Goal: Find contact information: Obtain details needed to contact an individual or organization

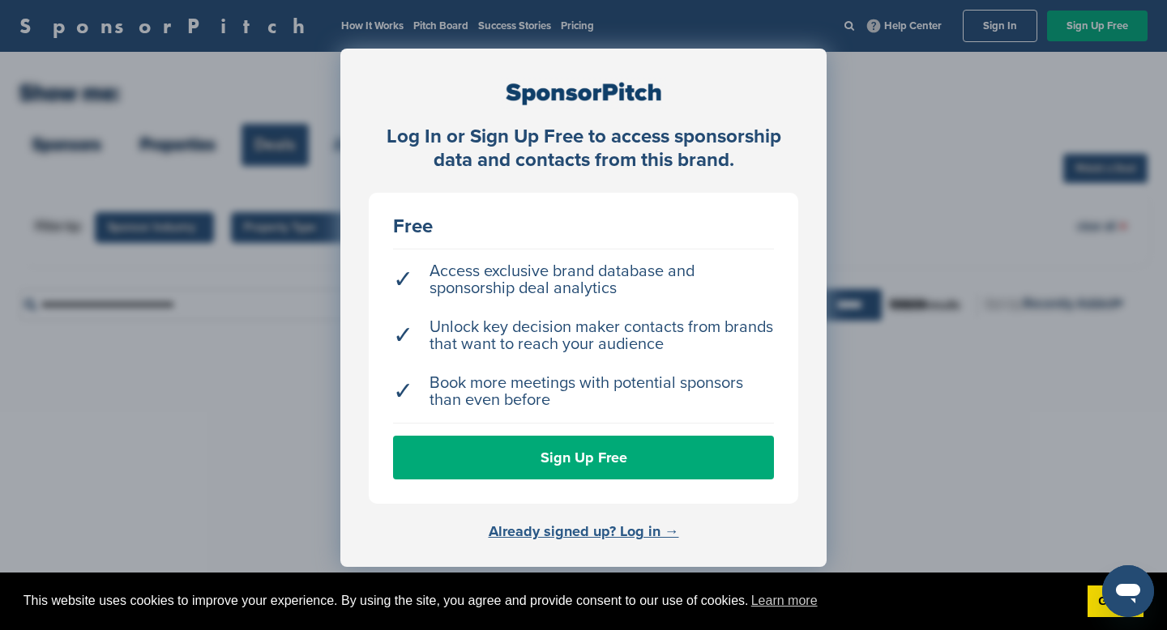
click at [630, 528] on link "Already signed up? Log in →" at bounding box center [584, 532] width 190 height 18
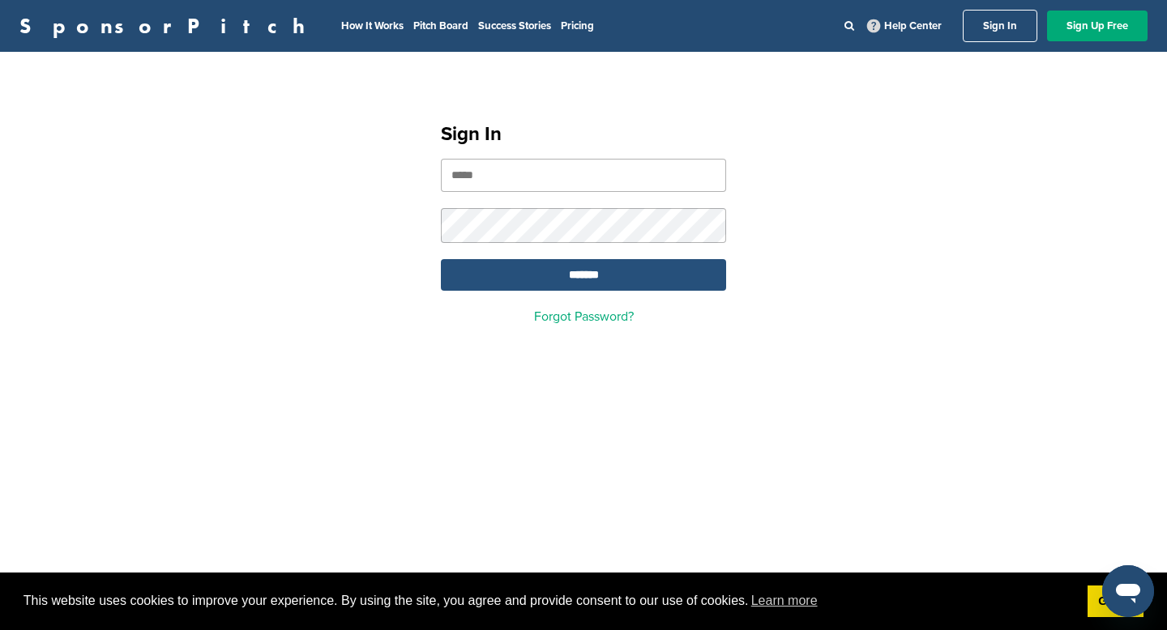
type input "**********"
click at [590, 265] on input "*******" at bounding box center [583, 275] width 285 height 32
click at [583, 284] on input "*******" at bounding box center [583, 275] width 285 height 32
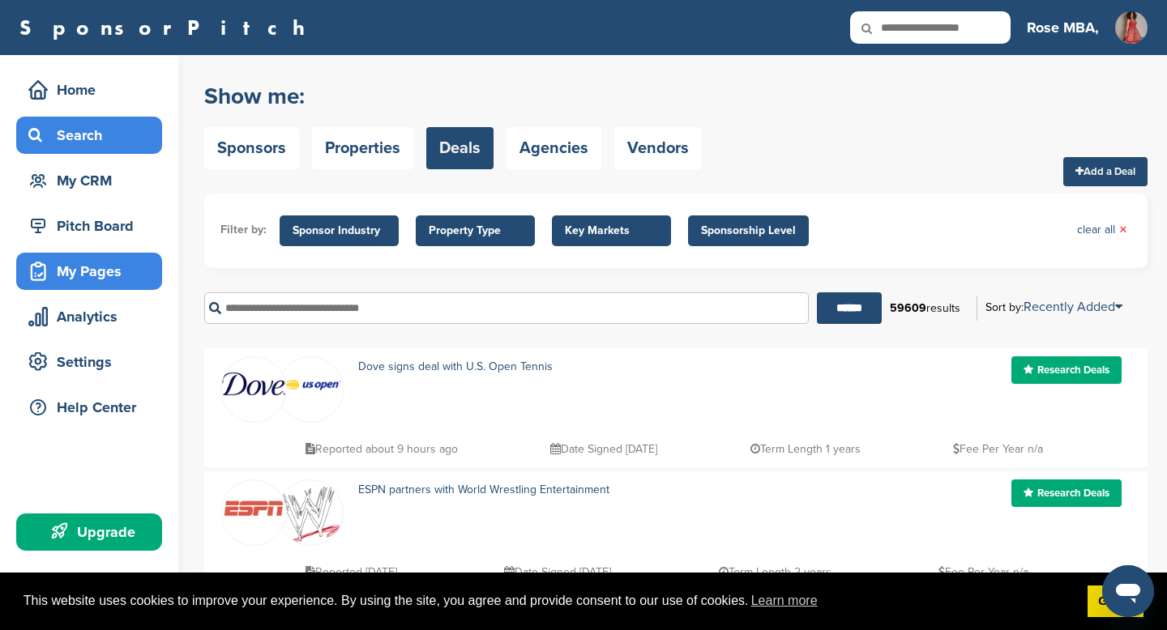
click at [89, 280] on div "My Pages" at bounding box center [93, 271] width 138 height 29
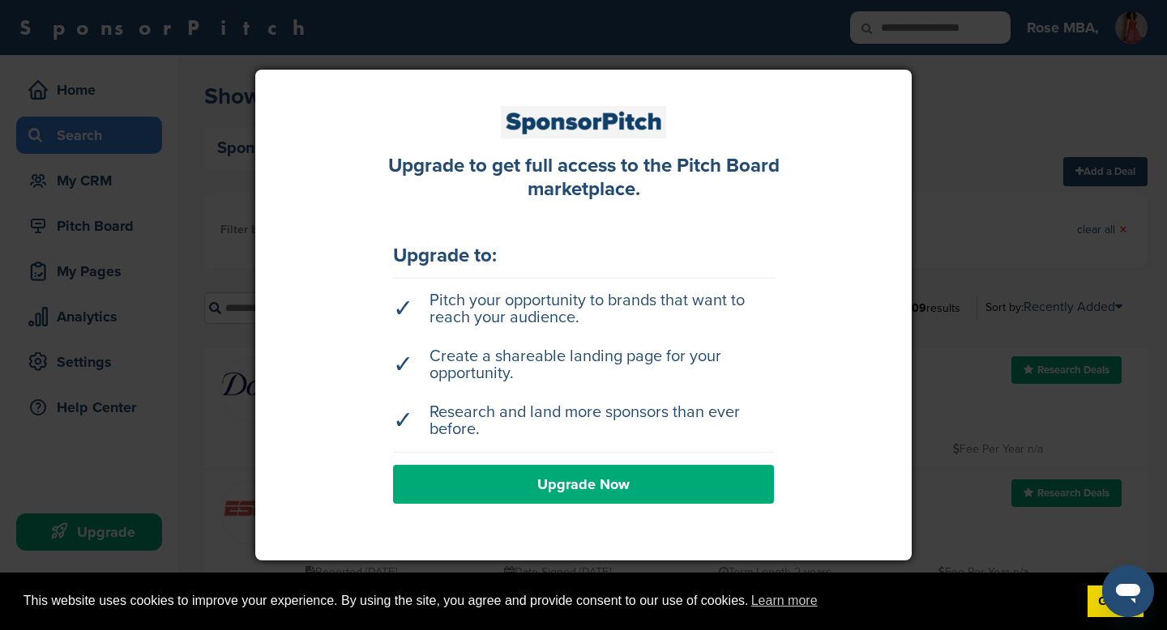
click at [194, 204] on div at bounding box center [583, 315] width 1167 height 630
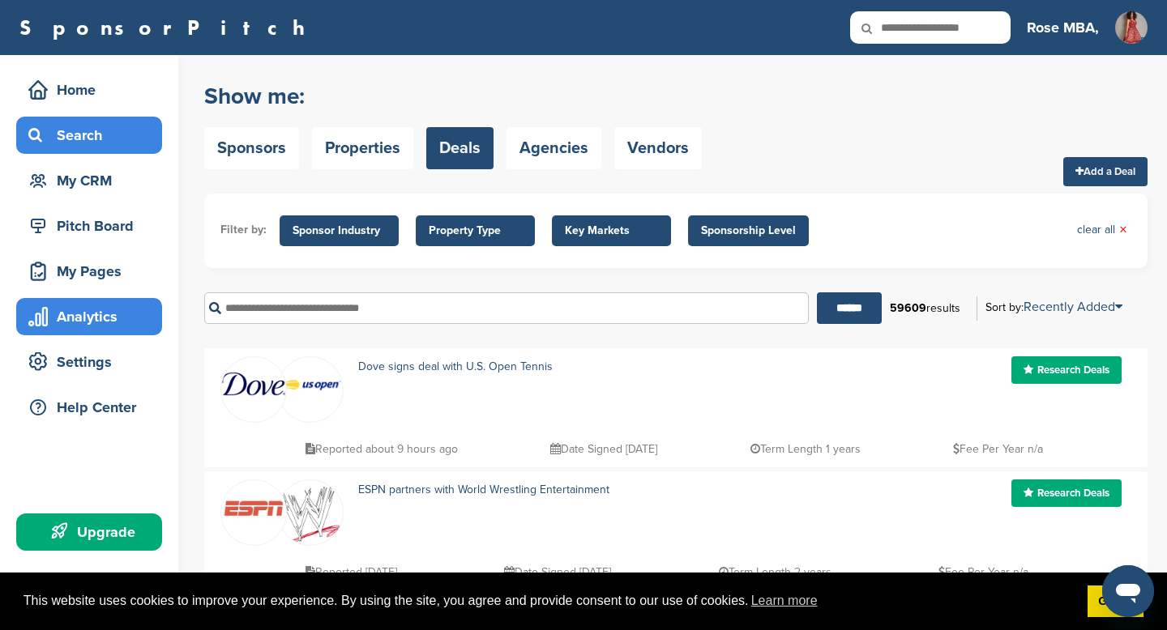
click at [86, 324] on div "Analytics" at bounding box center [93, 316] width 138 height 29
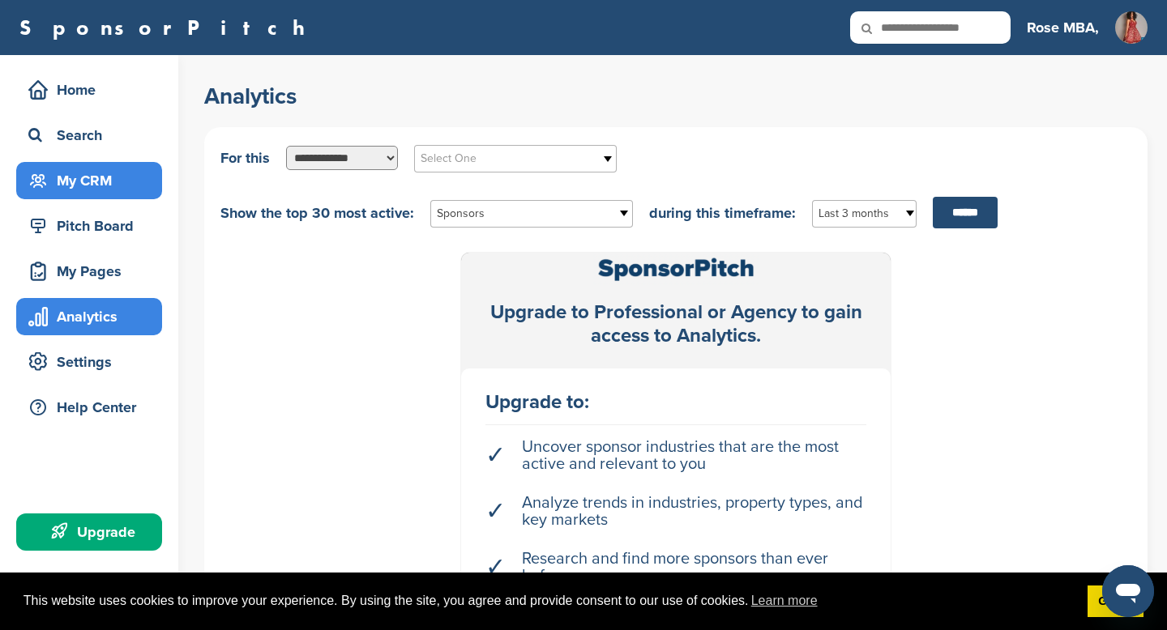
click at [74, 186] on div "My CRM" at bounding box center [93, 180] width 138 height 29
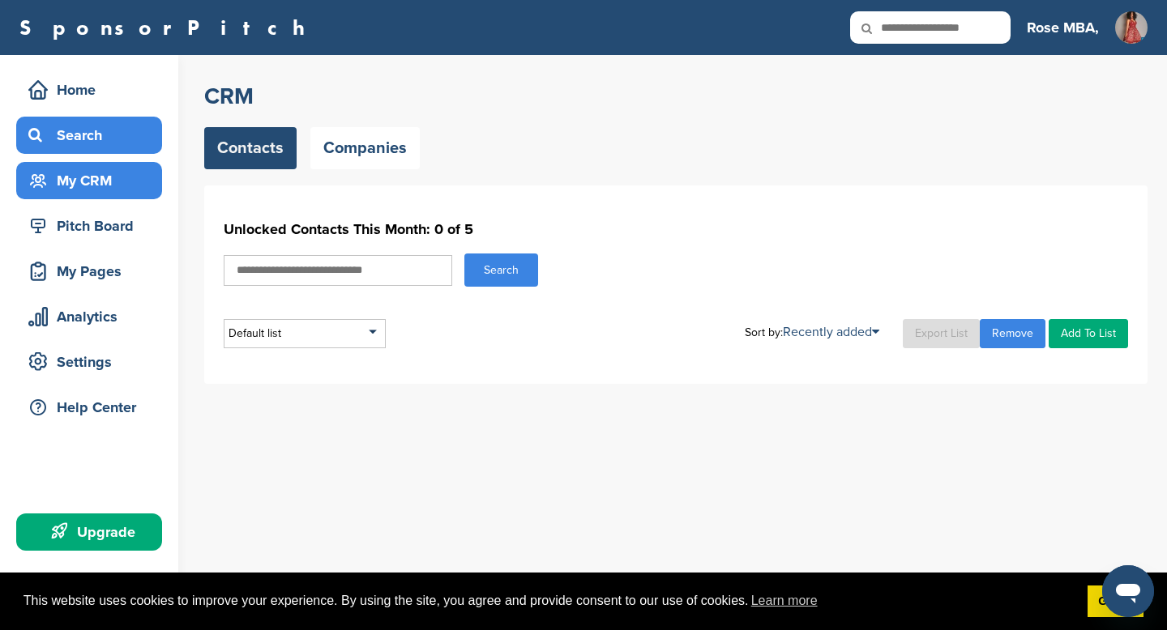
click at [91, 136] on div "Search" at bounding box center [93, 135] width 138 height 29
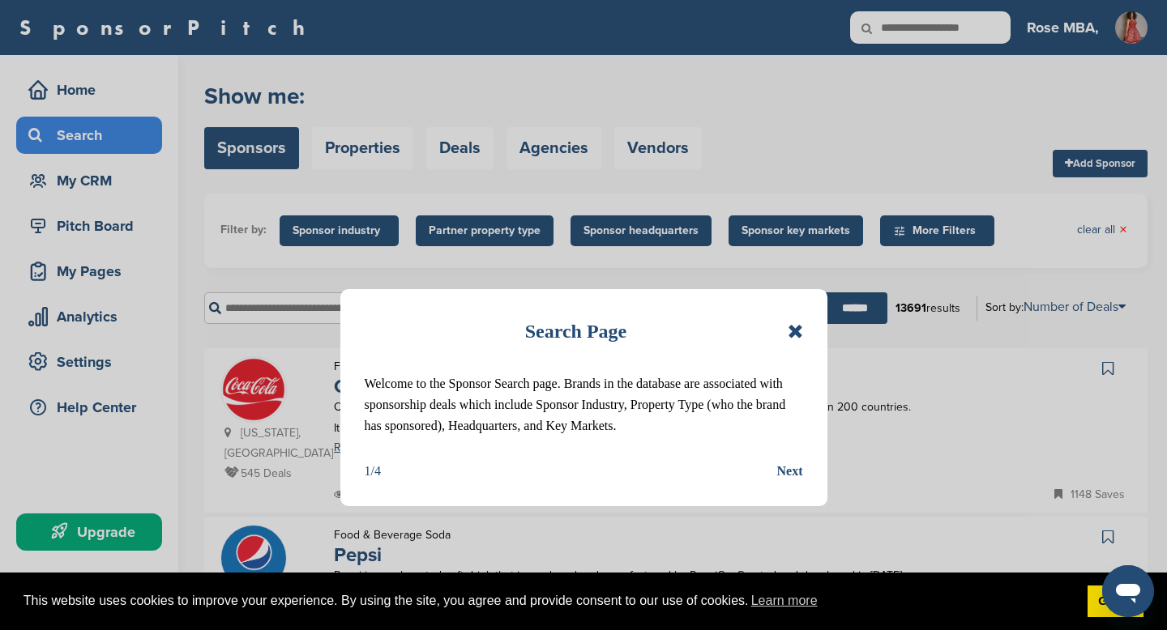
click at [794, 331] on icon at bounding box center [795, 331] width 15 height 19
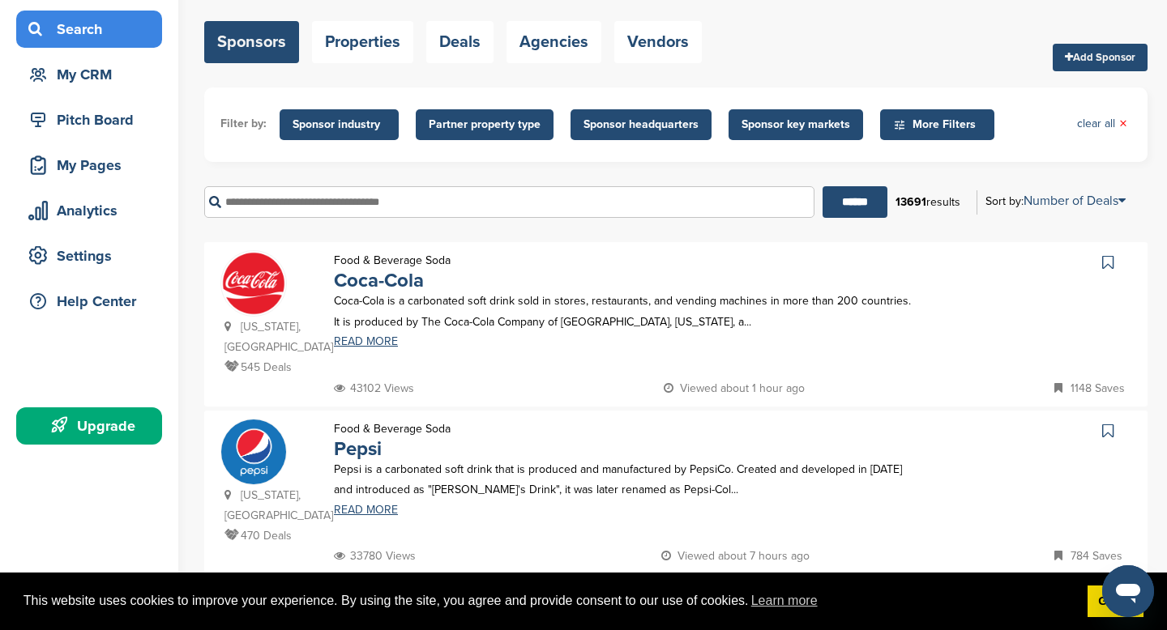
scroll to position [104, 0]
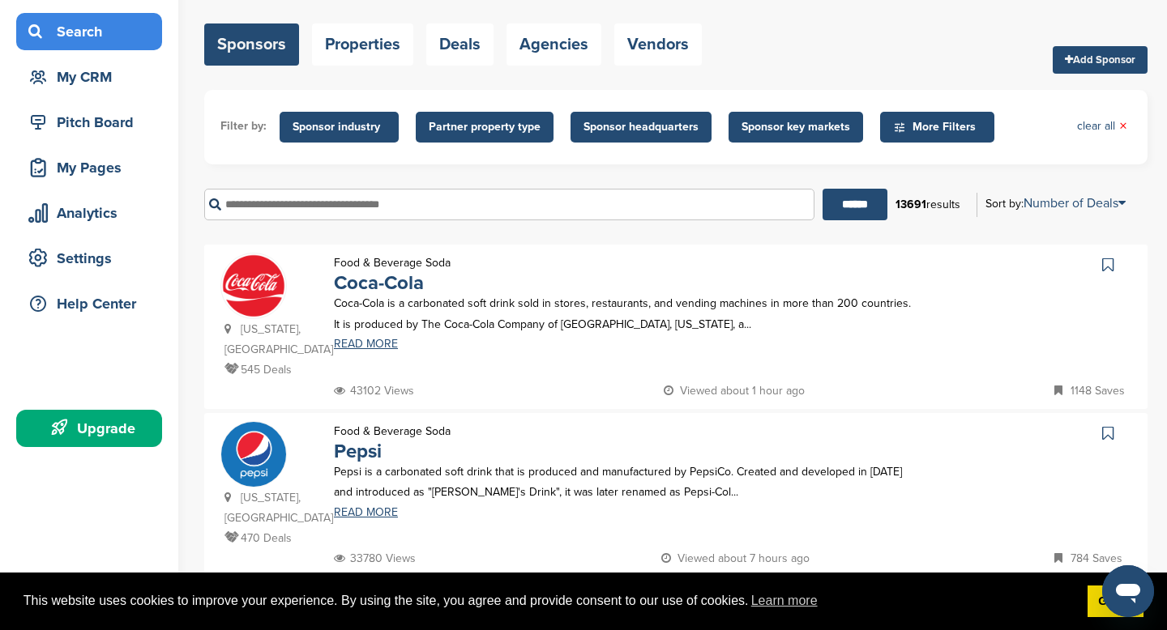
click at [1111, 267] on icon at bounding box center [1107, 265] width 11 height 16
click at [378, 345] on link "READ MORE" at bounding box center [623, 344] width 578 height 11
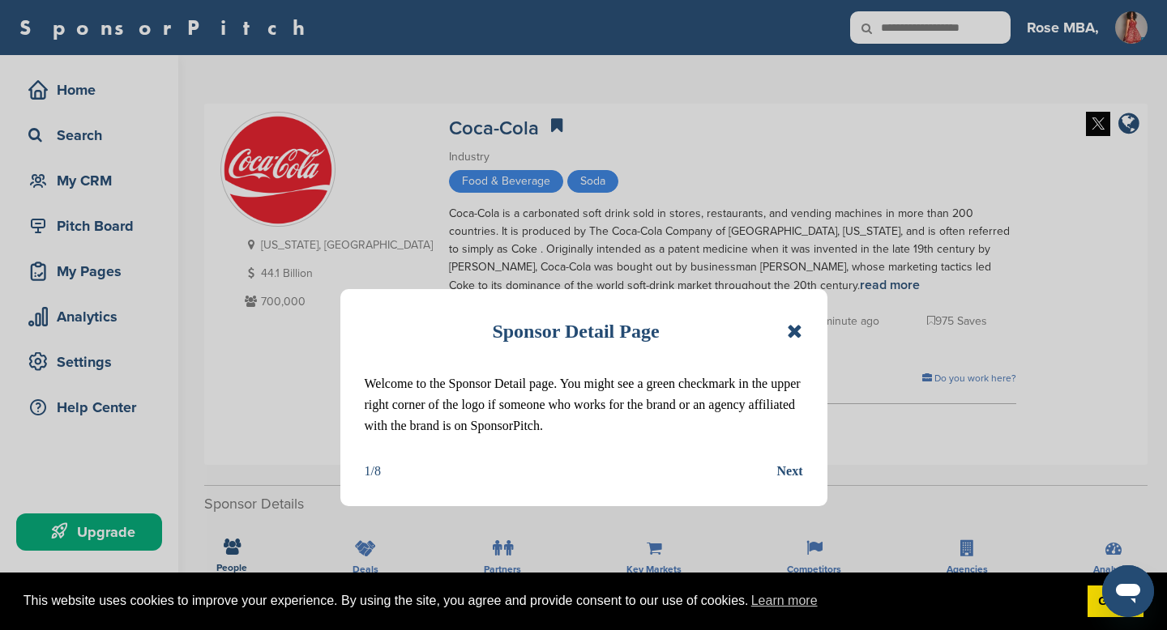
click at [795, 331] on icon at bounding box center [794, 331] width 15 height 19
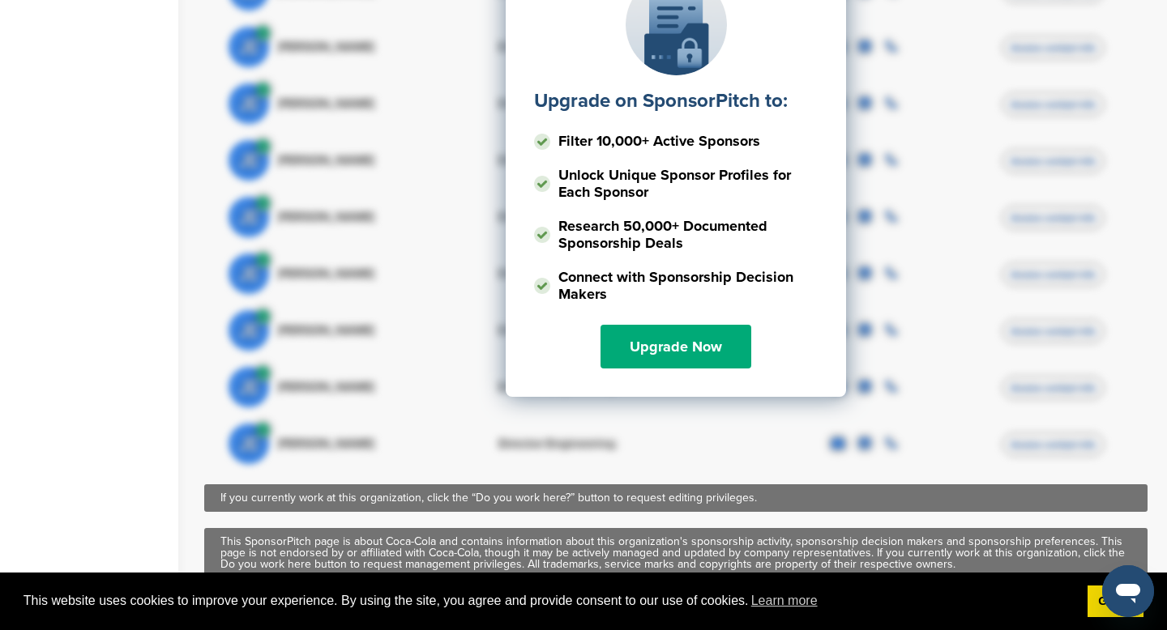
scroll to position [1101, 0]
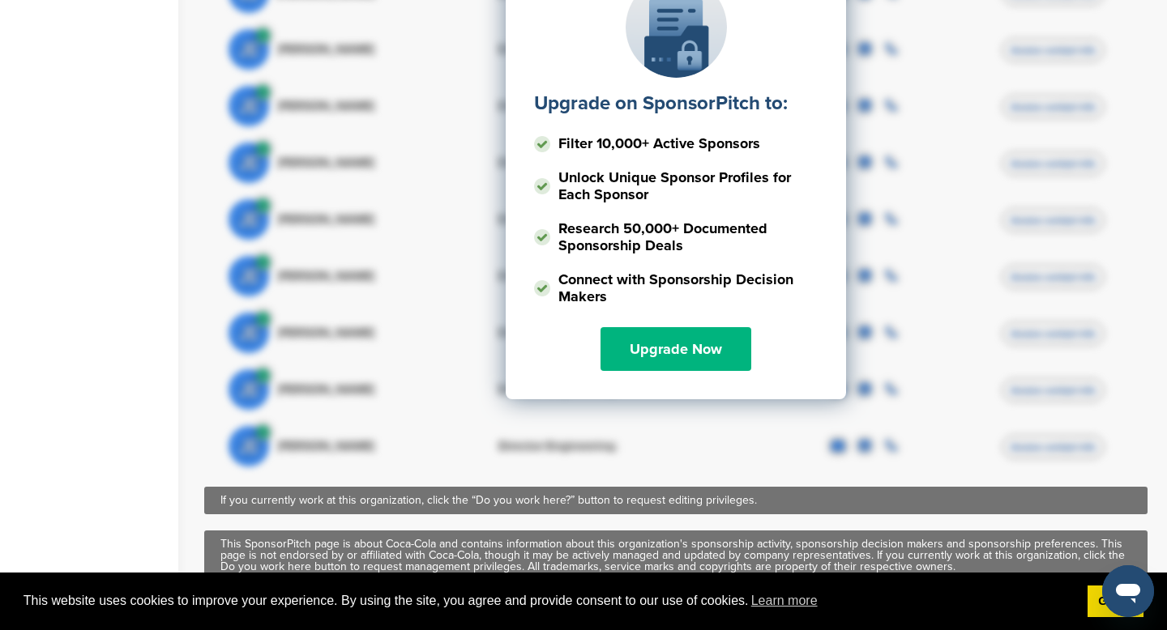
click at [673, 351] on link "Upgrade Now" at bounding box center [675, 349] width 151 height 44
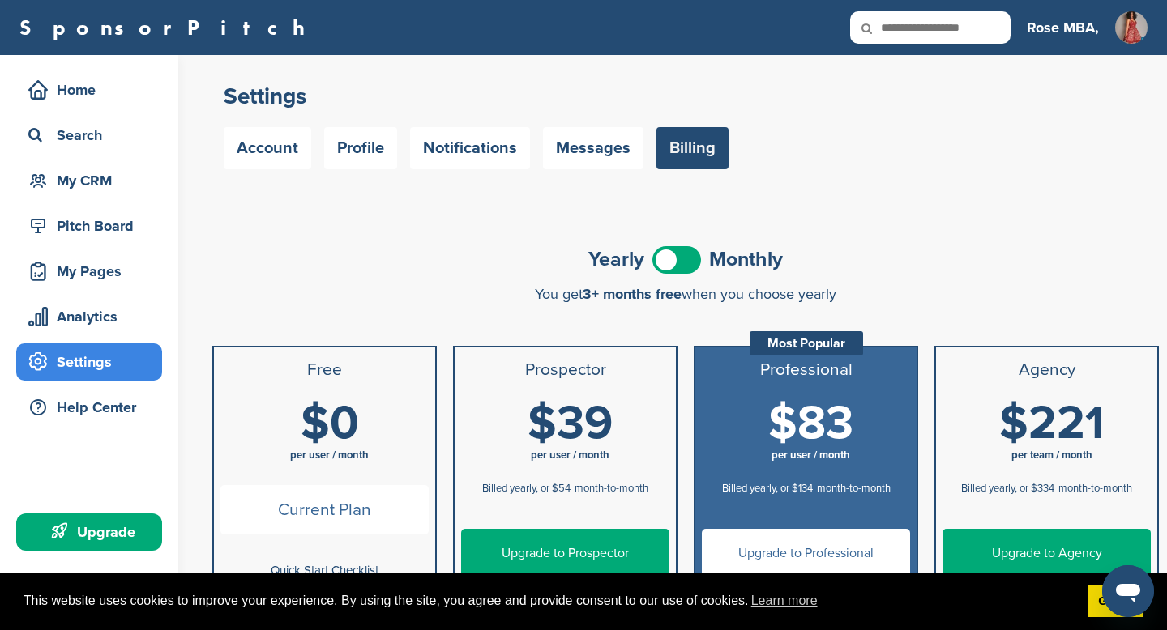
click at [686, 266] on span at bounding box center [676, 260] width 49 height 28
click at [668, 258] on span at bounding box center [676, 260] width 49 height 28
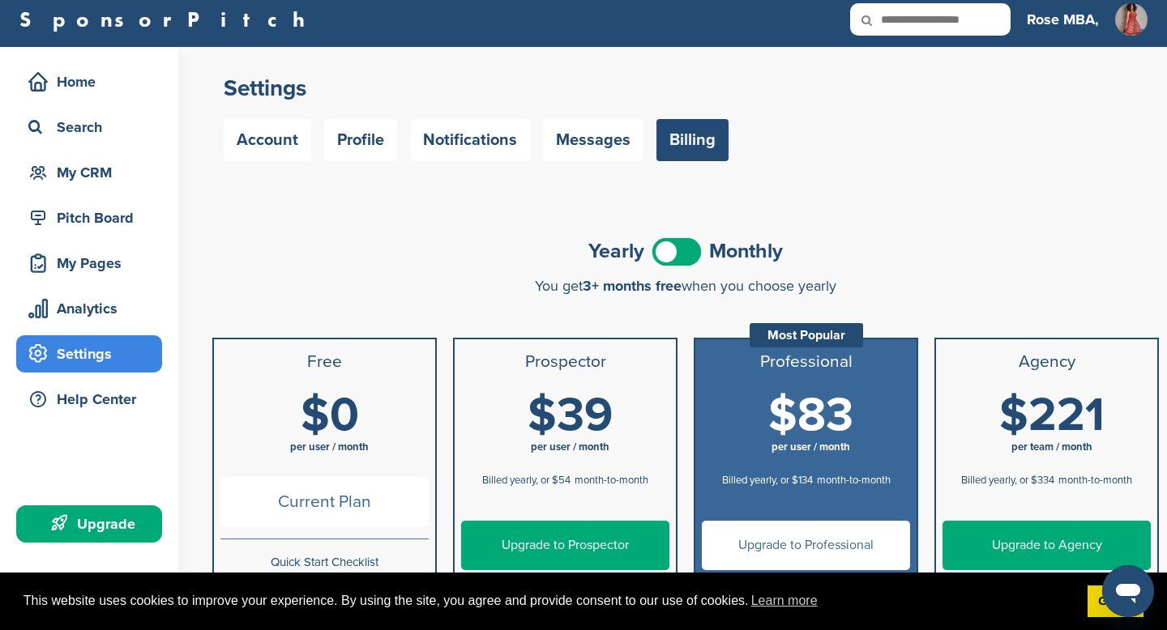
scroll to position [6, 0]
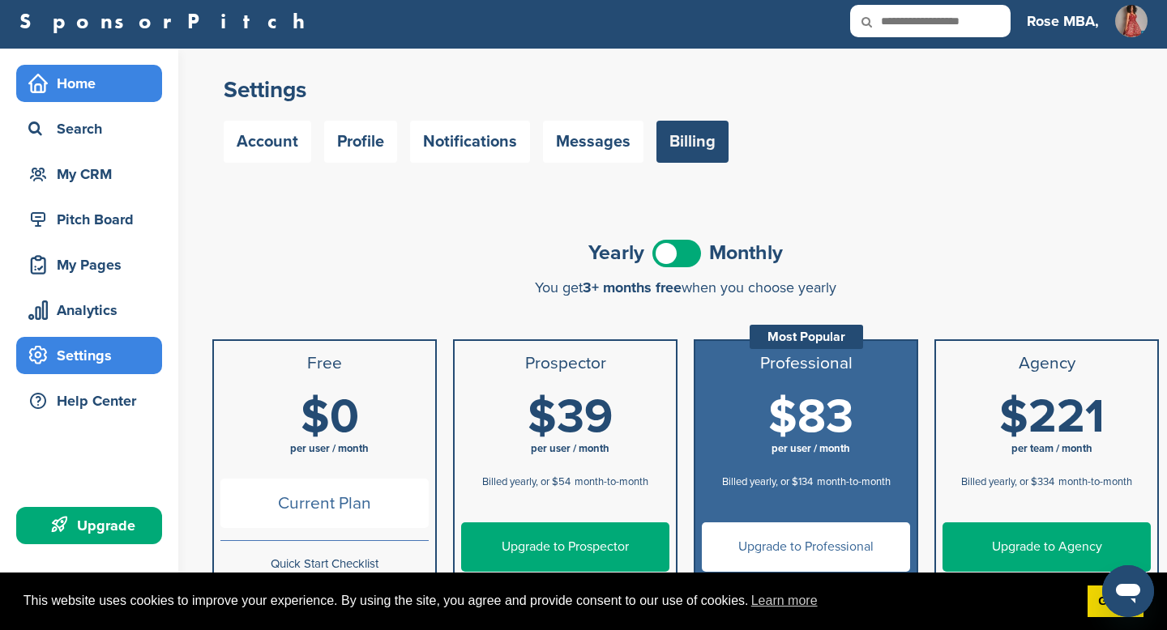
click at [67, 89] on div "Home" at bounding box center [93, 83] width 138 height 29
click at [85, 85] on div "Home" at bounding box center [93, 83] width 138 height 29
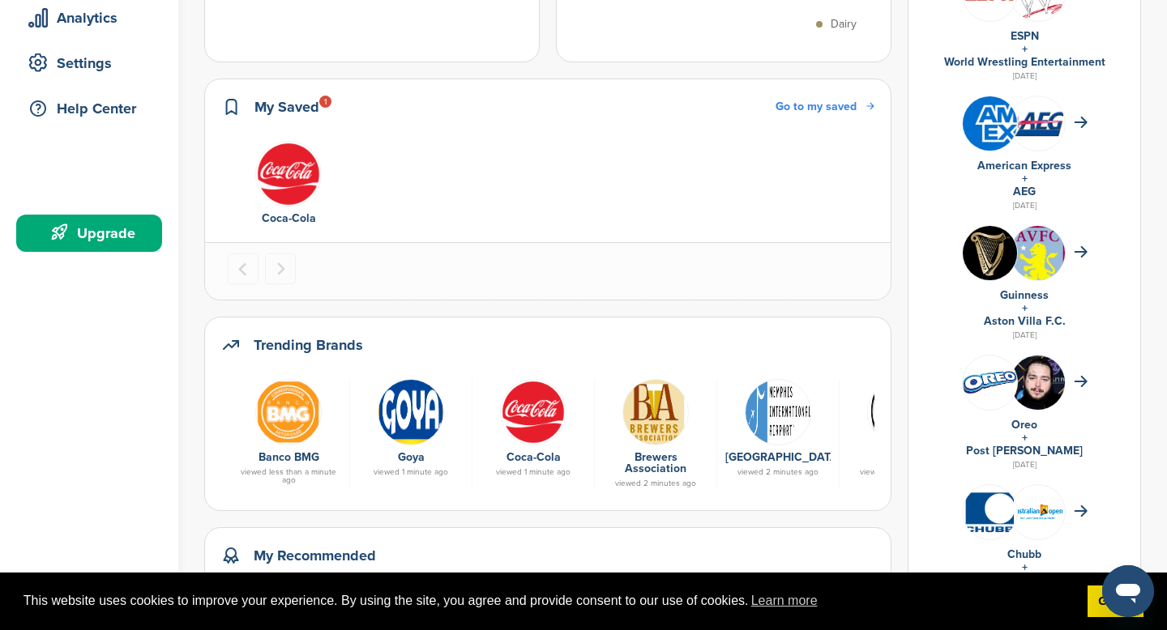
scroll to position [303, 0]
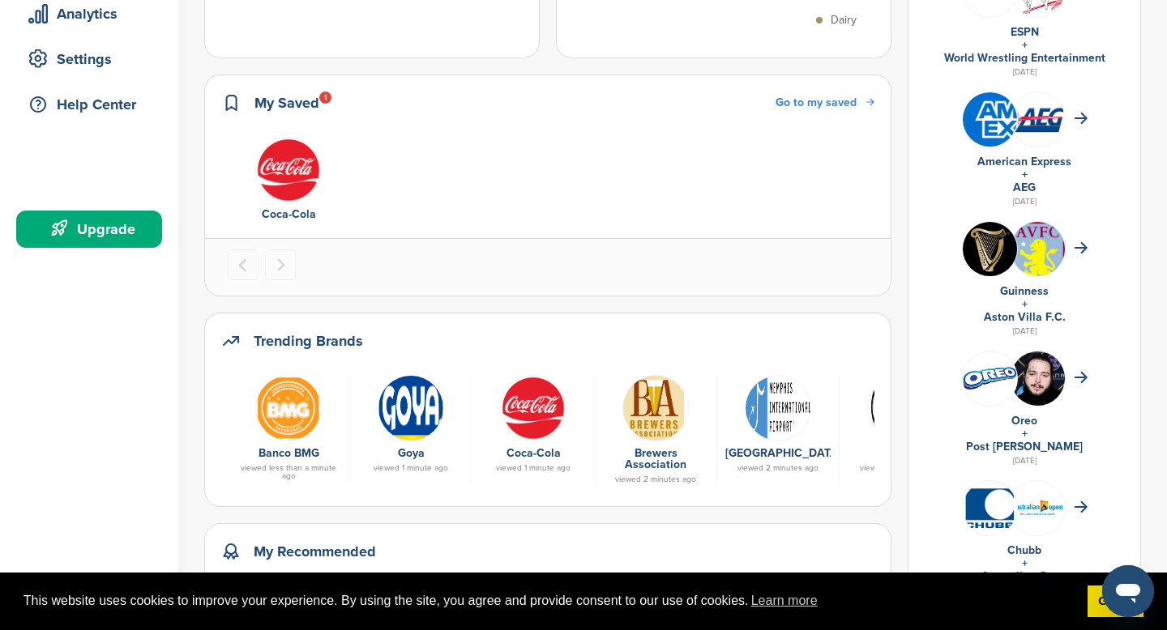
click at [296, 203] on img "1 of 1" at bounding box center [288, 170] width 66 height 66
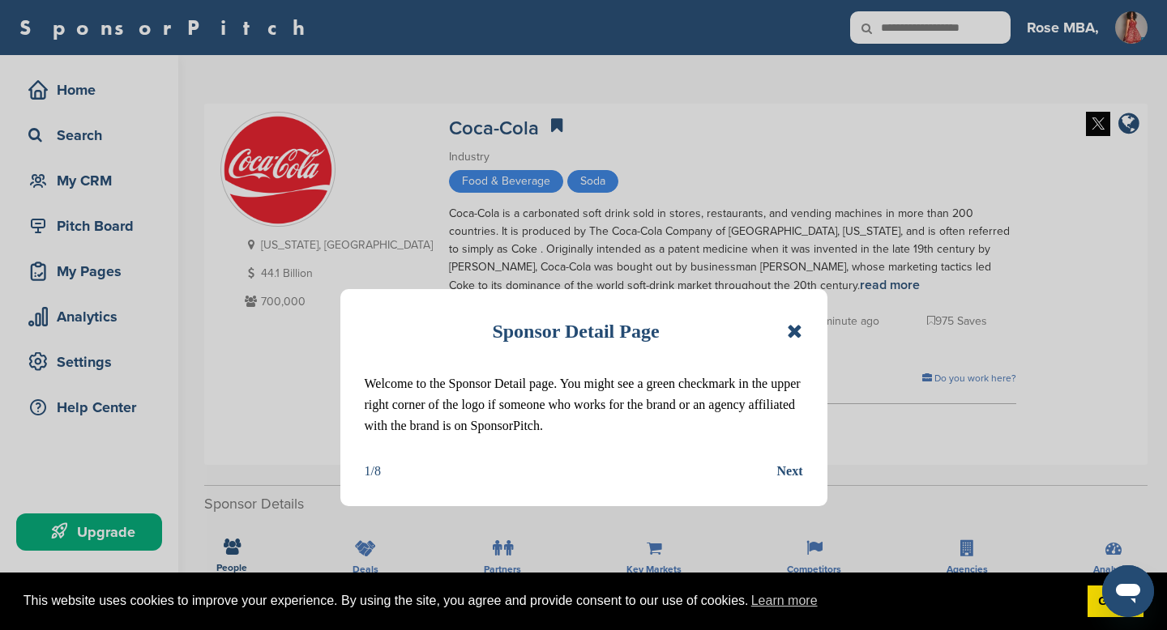
click at [792, 469] on div "Next" at bounding box center [790, 471] width 26 height 21
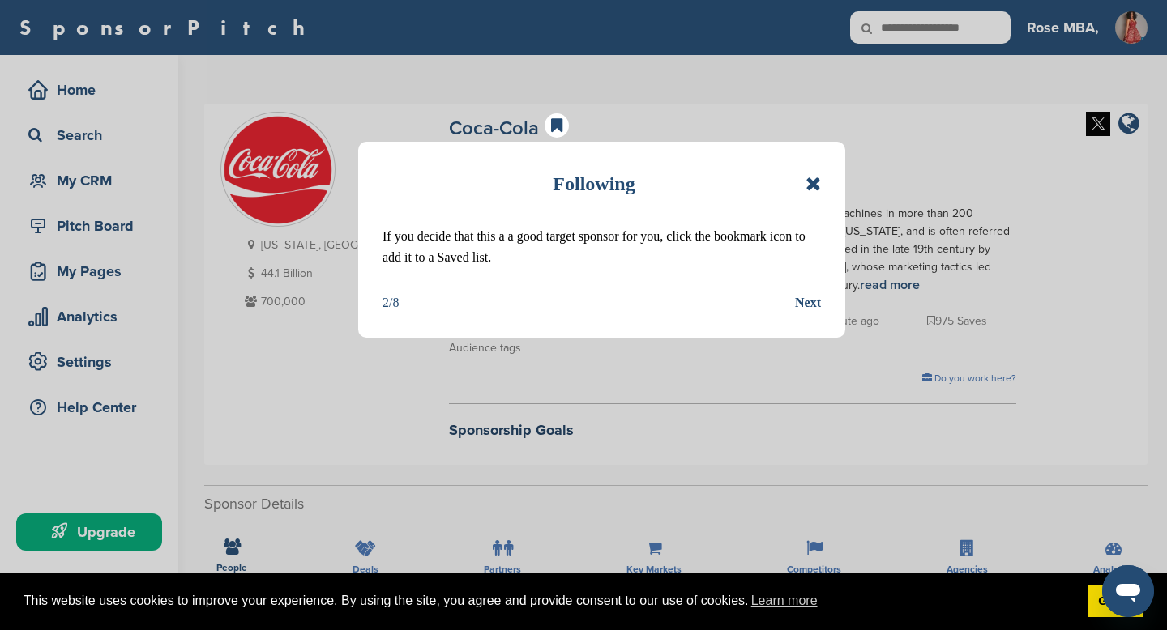
click at [810, 301] on div "Next" at bounding box center [808, 303] width 26 height 21
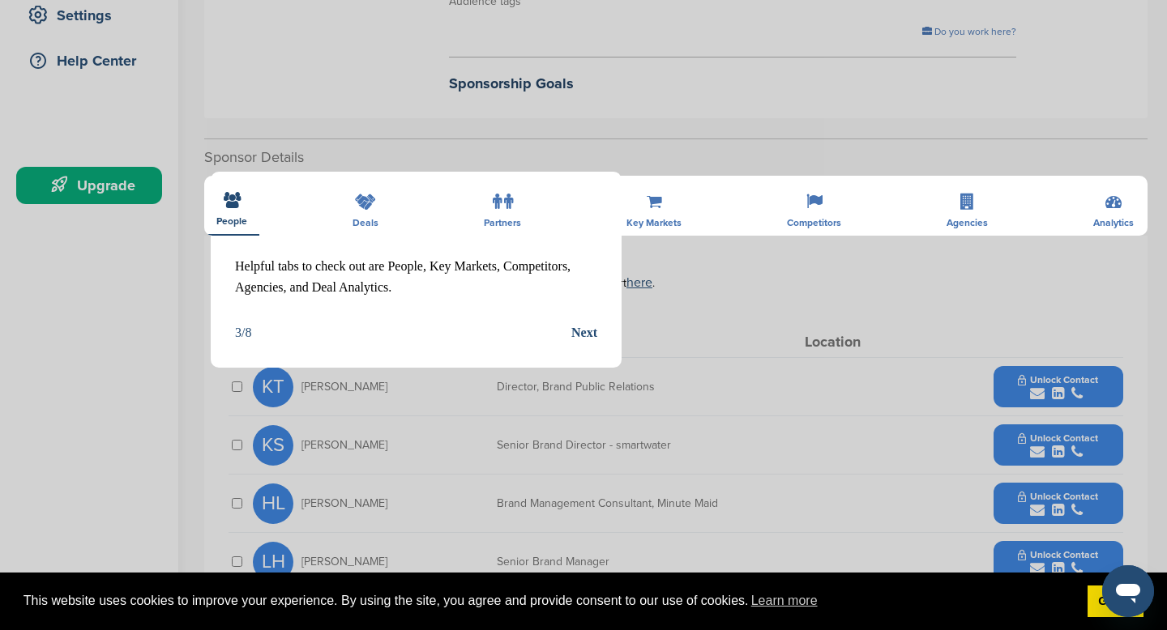
scroll to position [416, 0]
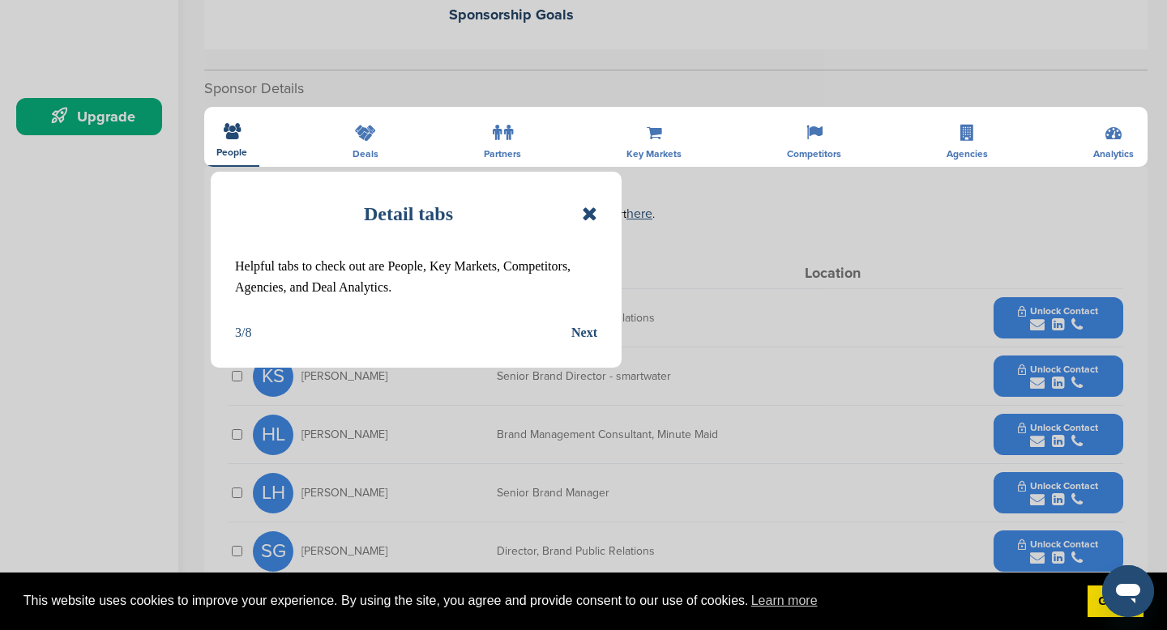
click at [587, 330] on div "Next" at bounding box center [584, 332] width 26 height 21
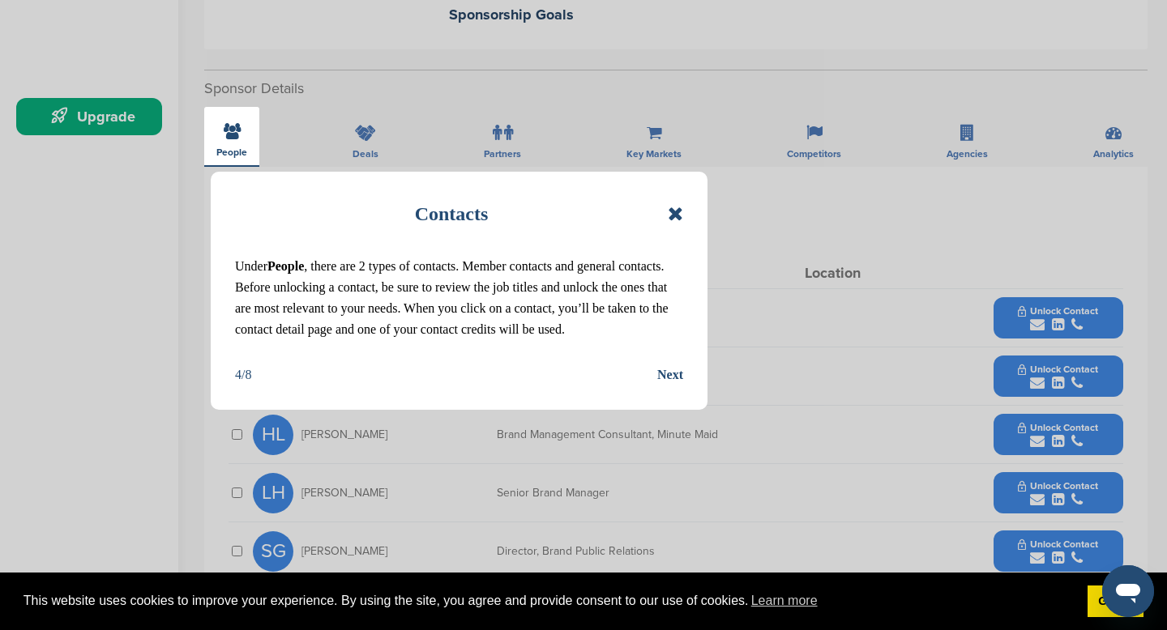
click at [677, 374] on div "Next" at bounding box center [670, 375] width 26 height 21
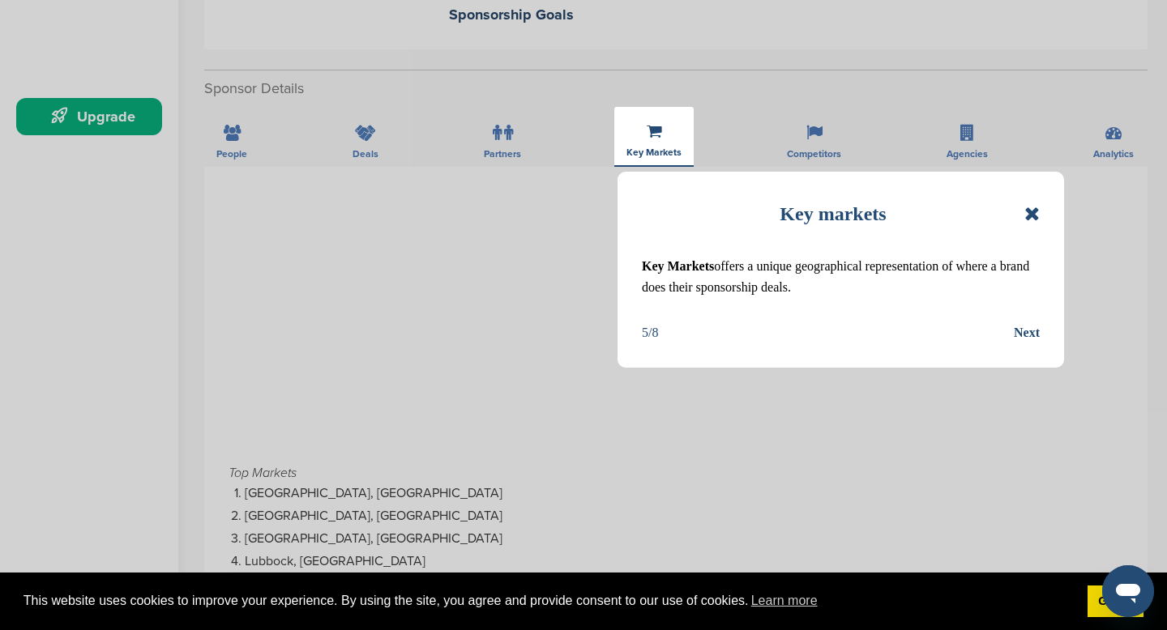
click at [1022, 328] on div "Next" at bounding box center [1027, 332] width 26 height 21
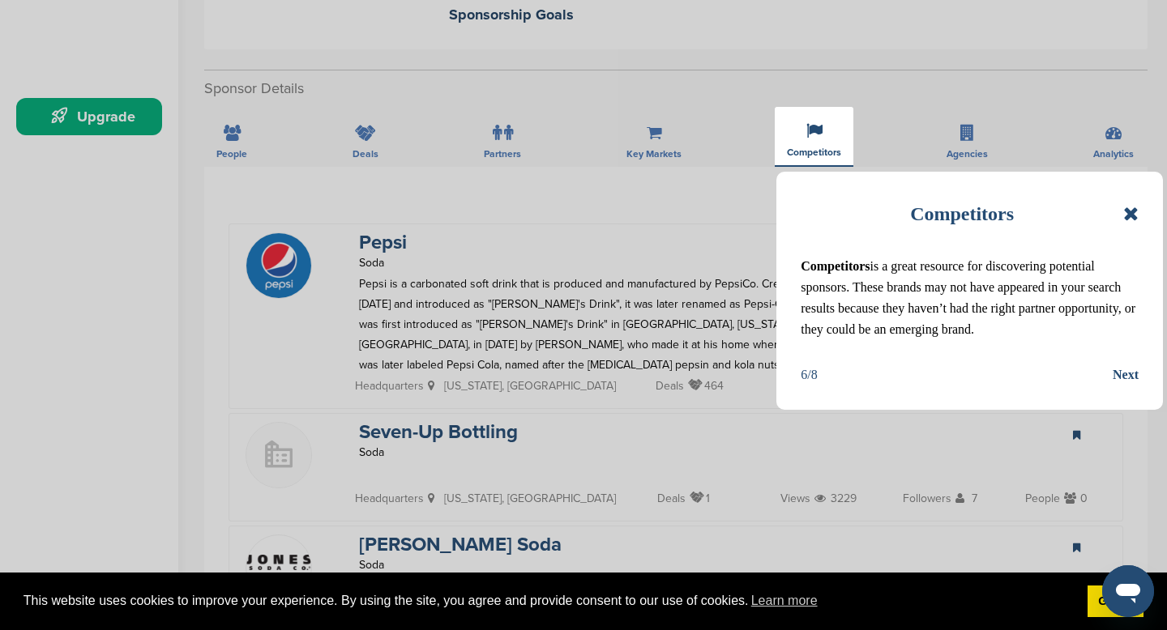
click at [1125, 373] on div "Next" at bounding box center [1126, 375] width 26 height 21
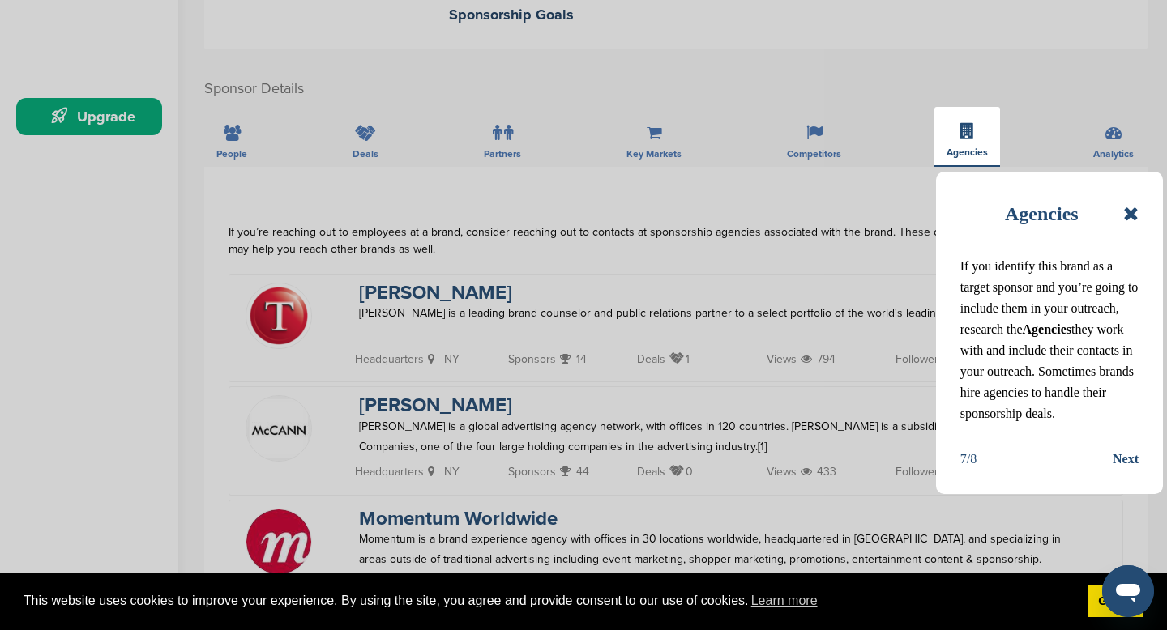
click at [1125, 455] on div "Next" at bounding box center [1126, 459] width 26 height 21
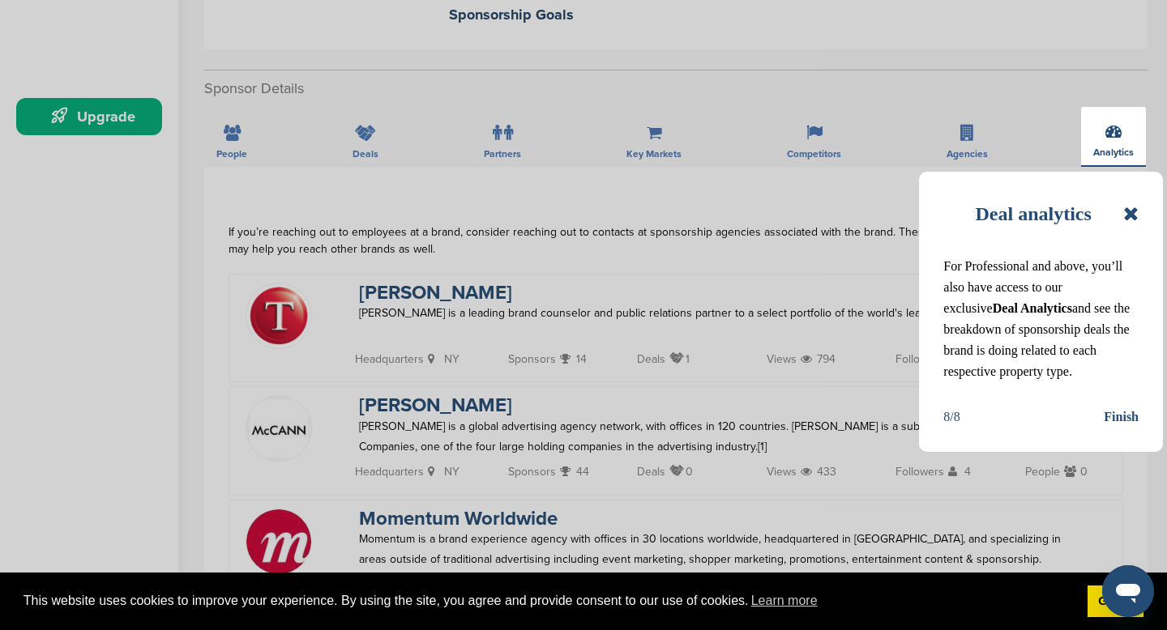
click at [1117, 417] on div "Finish" at bounding box center [1121, 417] width 35 height 21
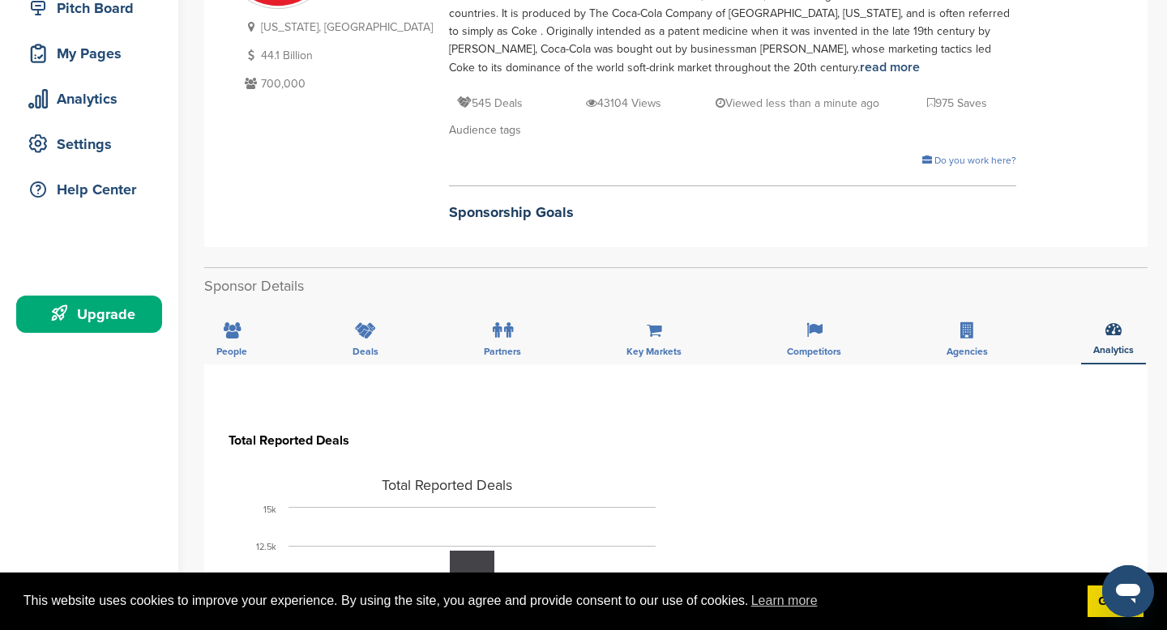
scroll to position [223, 0]
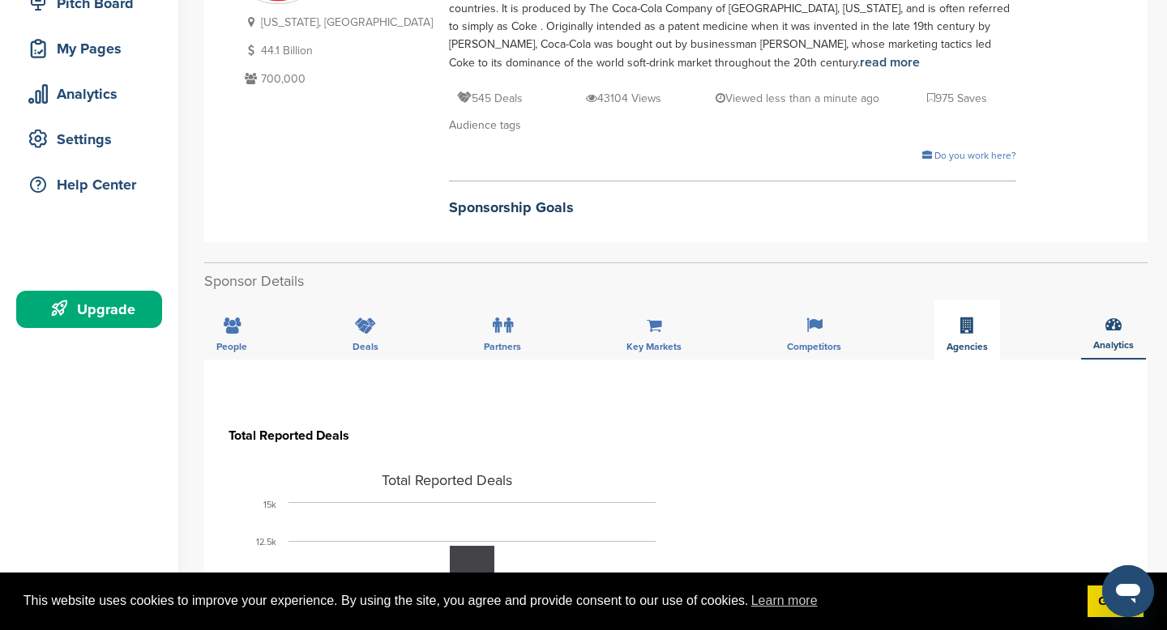
click at [968, 325] on icon at bounding box center [967, 326] width 14 height 16
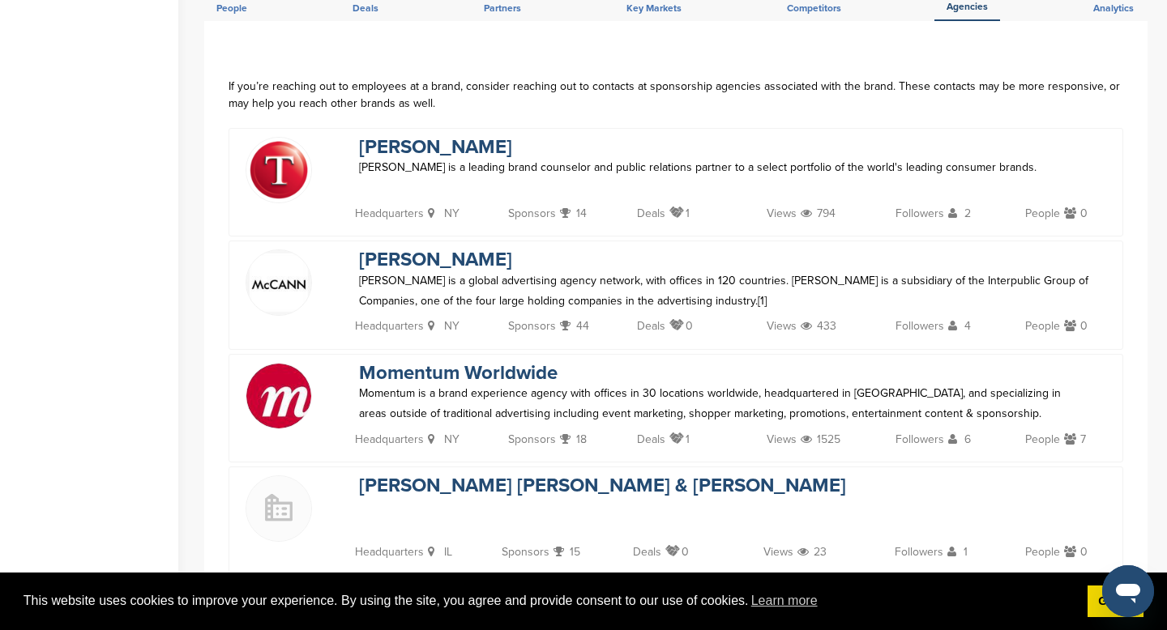
scroll to position [560, 0]
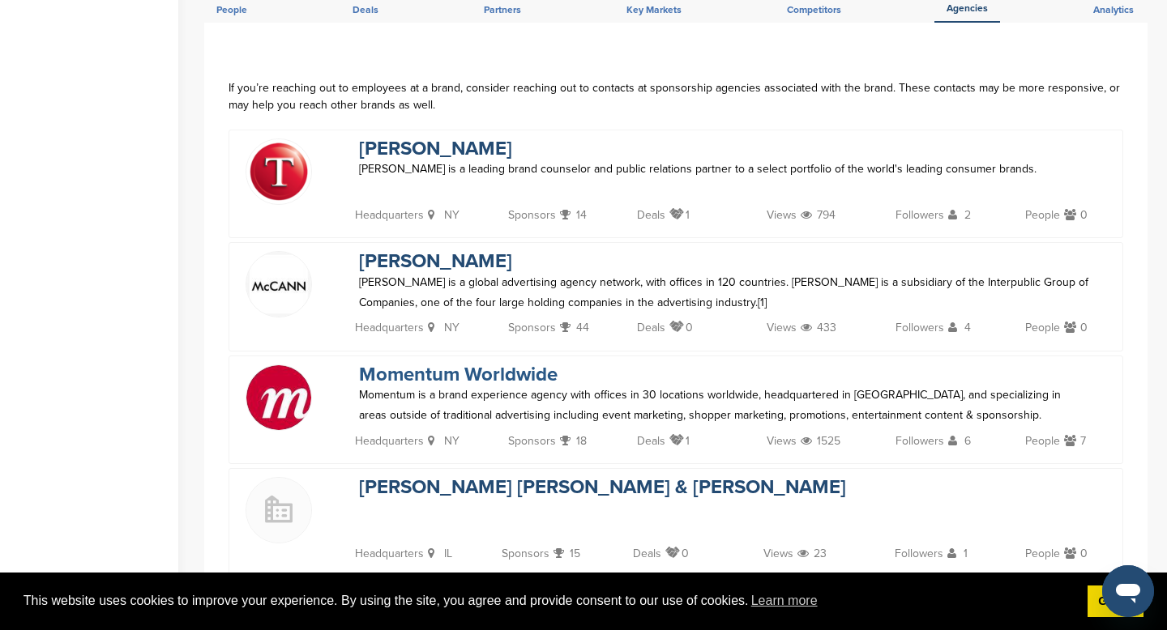
click at [441, 378] on link "Momentum Worldwide" at bounding box center [458, 374] width 199 height 23
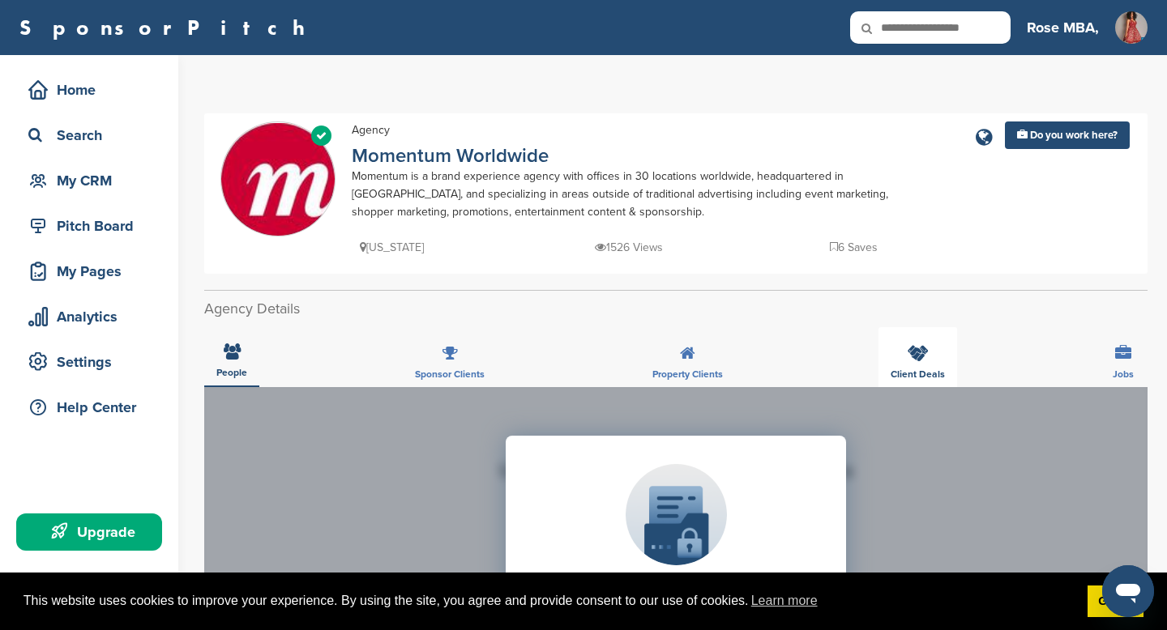
click at [926, 359] on icon at bounding box center [918, 353] width 21 height 16
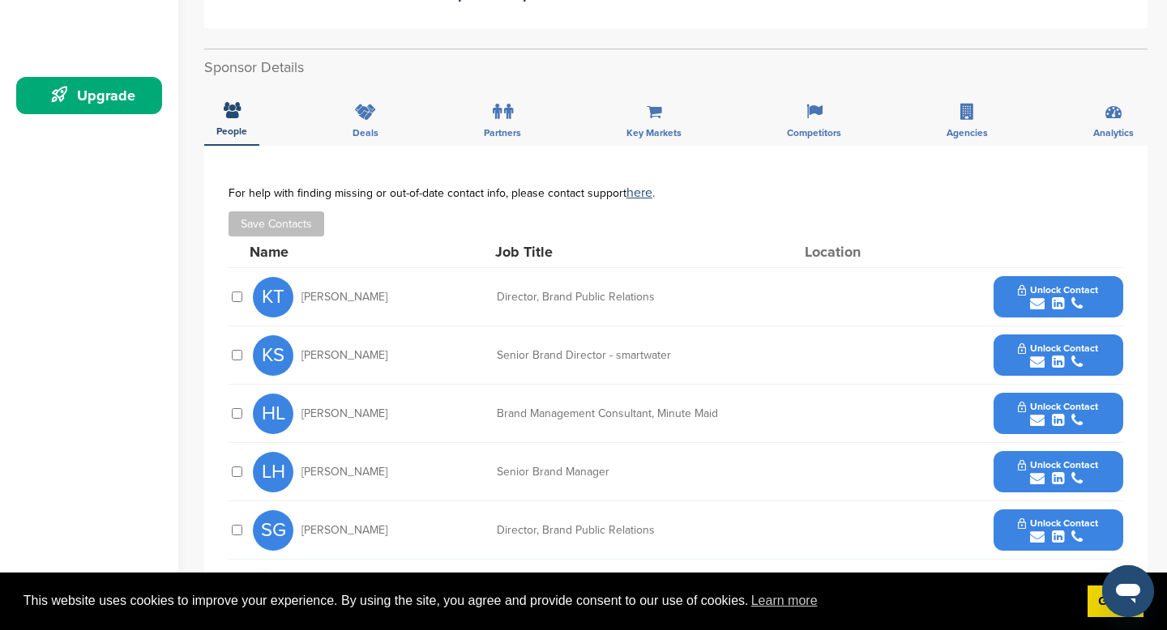
scroll to position [438, 0]
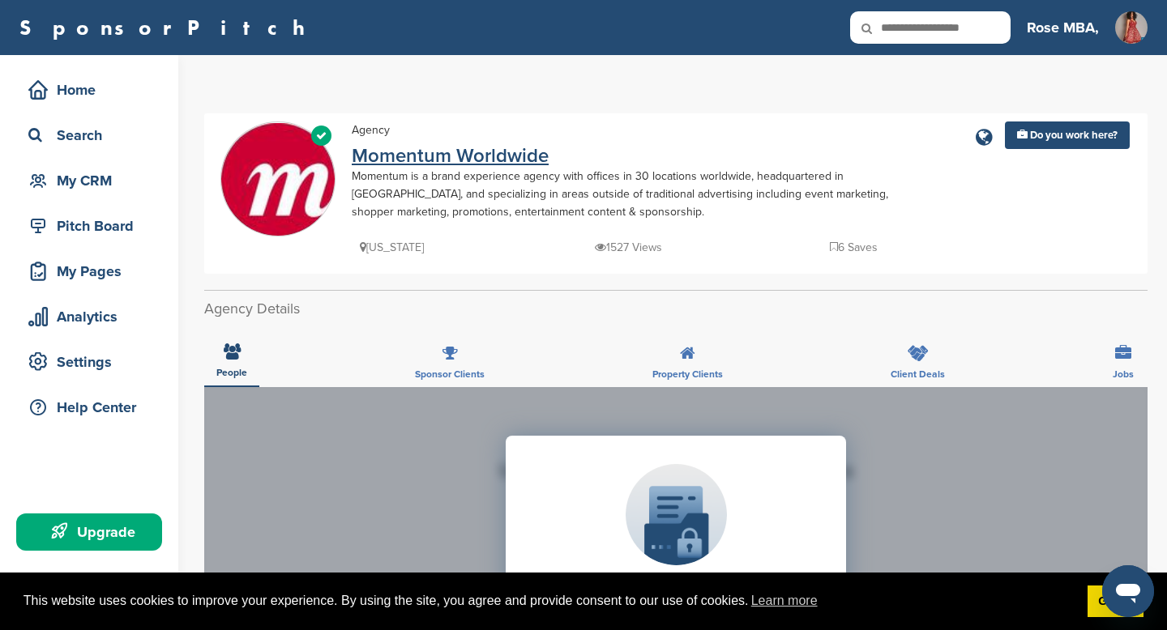
click at [509, 160] on link "Momentum Worldwide" at bounding box center [450, 155] width 197 height 23
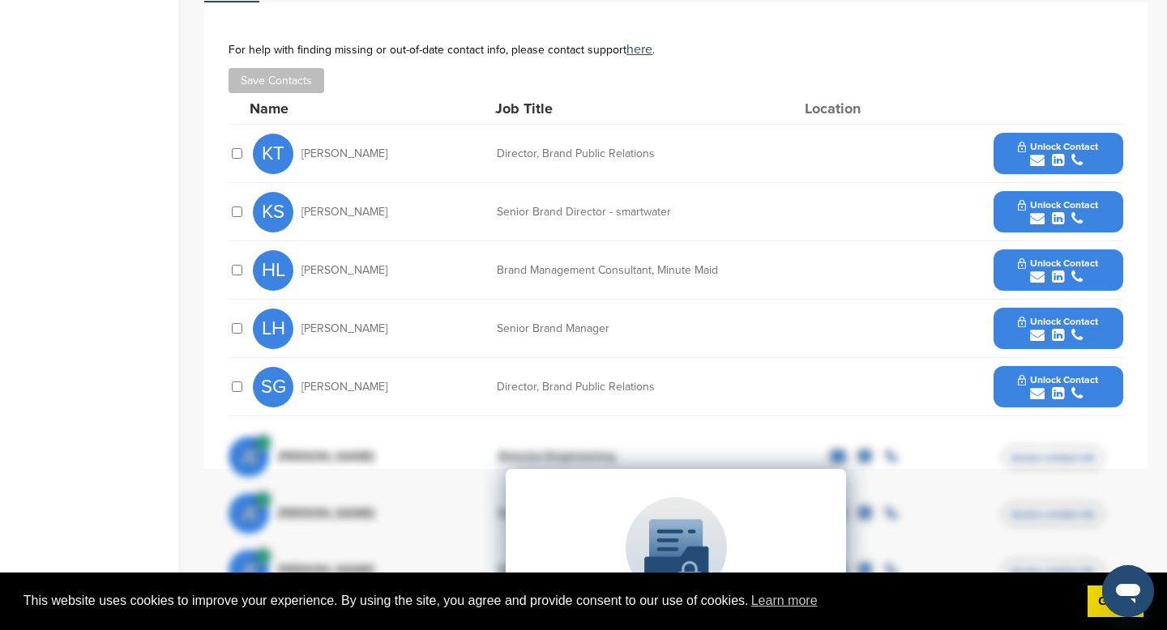
scroll to position [582, 0]
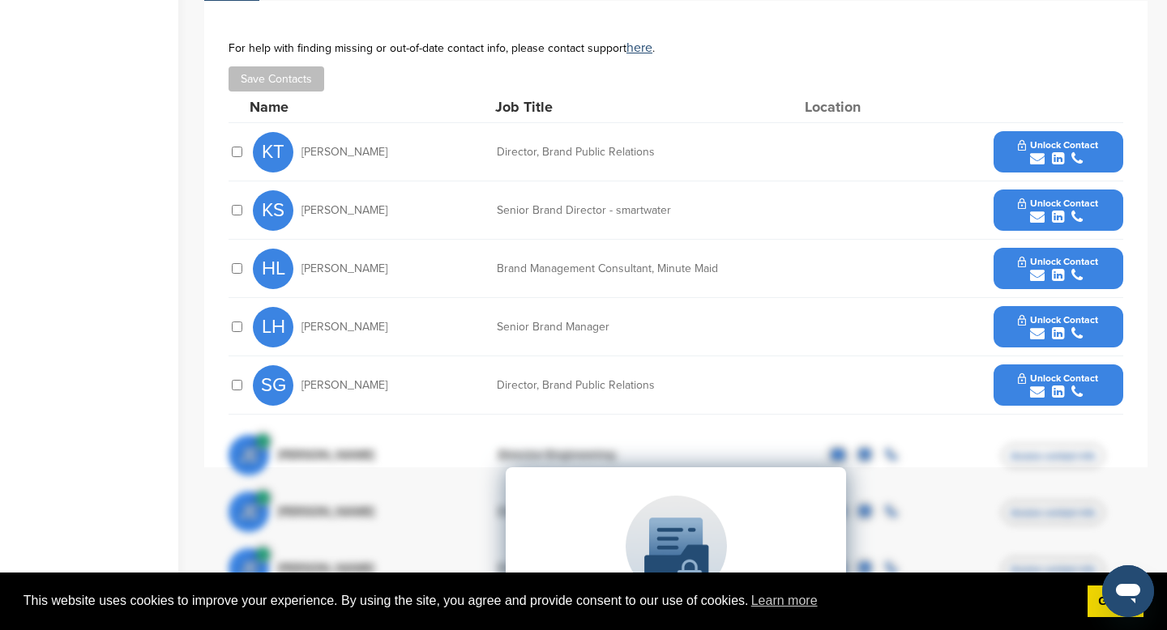
click at [1064, 211] on div "submit" at bounding box center [1058, 217] width 80 height 15
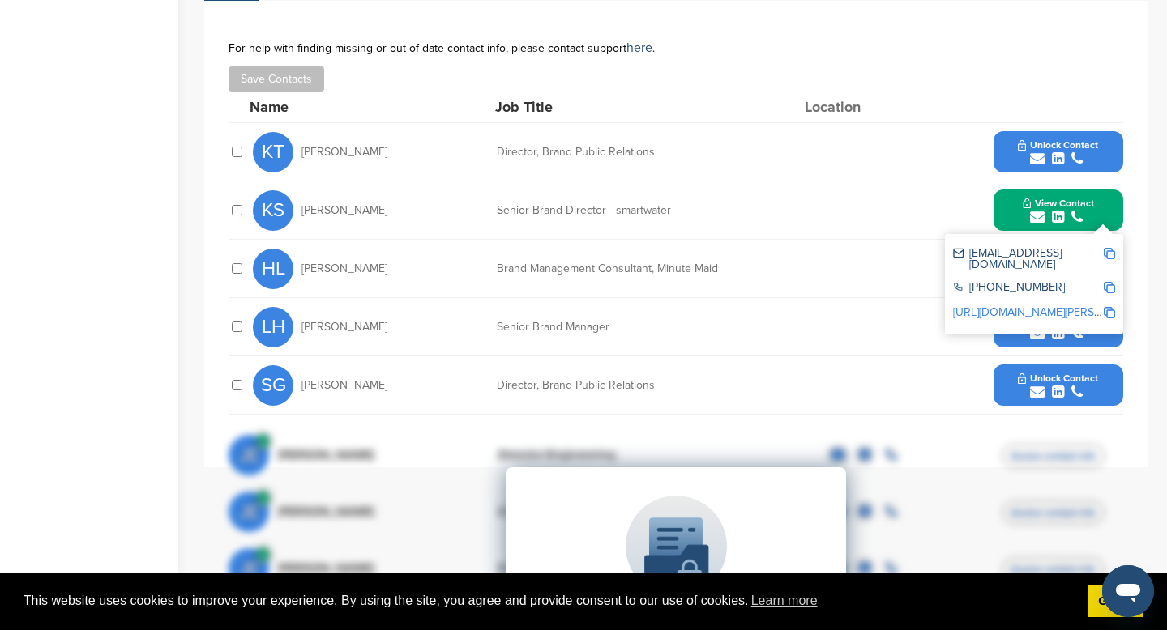
click at [1111, 253] on img at bounding box center [1109, 253] width 11 height 11
click at [1061, 305] on link "http://www.linkedin.com/in/kate-santore-9976448" at bounding box center [1052, 312] width 198 height 14
click at [1027, 59] on div "For help with finding missing or out-of-date contact info, please contact suppo…" at bounding box center [676, 66] width 895 height 50
click at [996, 85] on div "Save Contacts" at bounding box center [676, 78] width 895 height 25
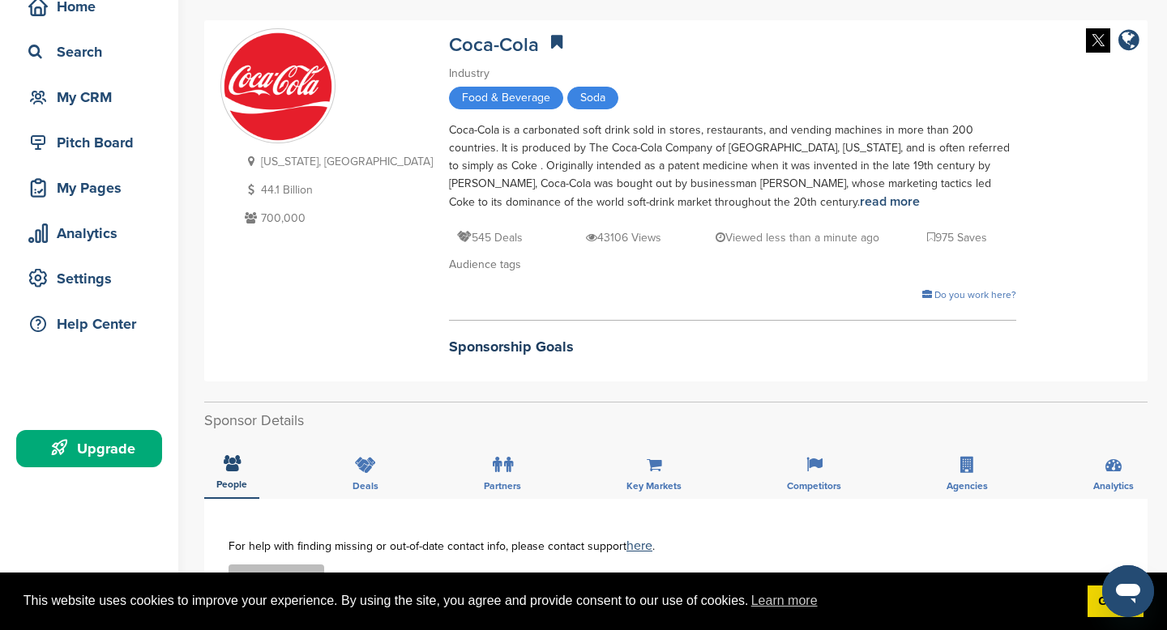
scroll to position [0, 0]
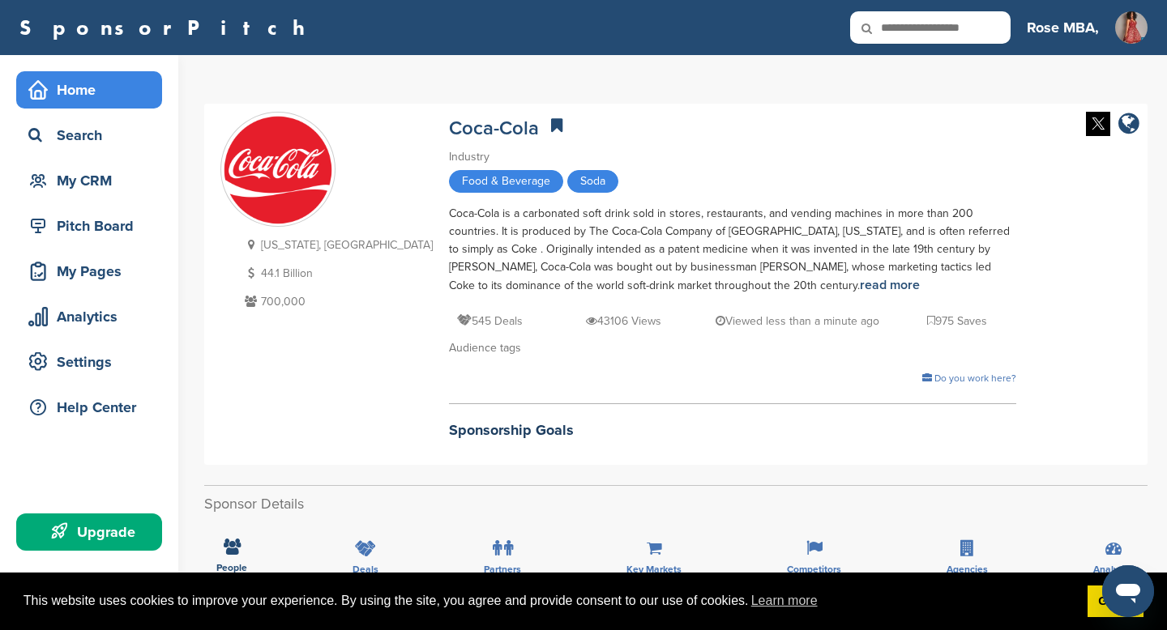
click at [70, 92] on div "Home" at bounding box center [93, 89] width 138 height 29
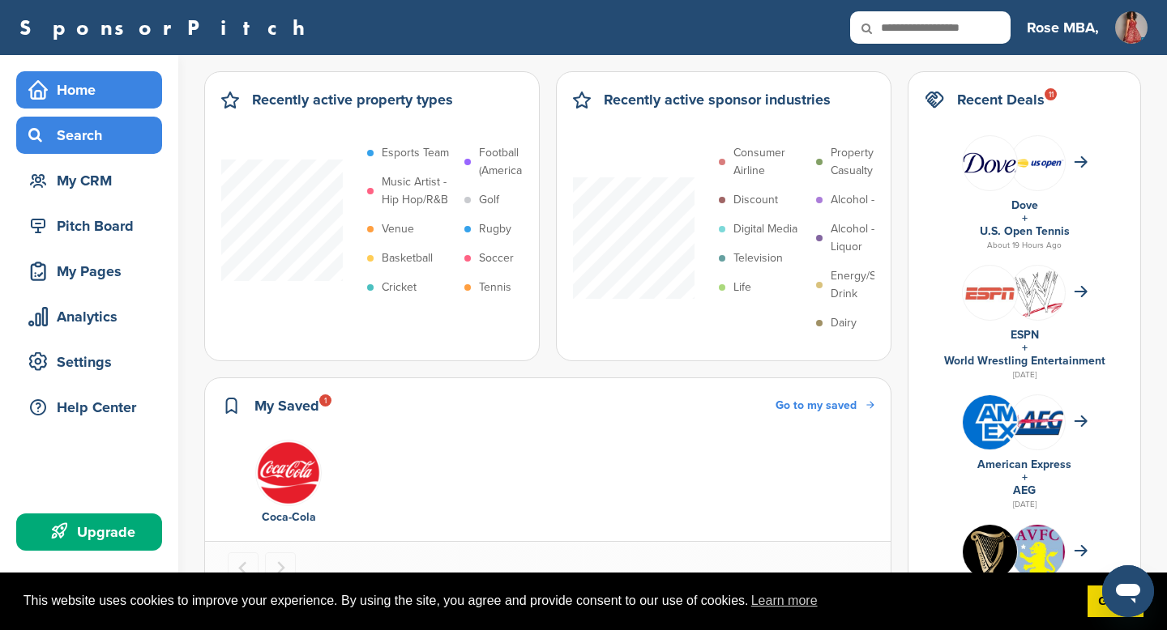
click at [87, 136] on div "Search" at bounding box center [93, 135] width 138 height 29
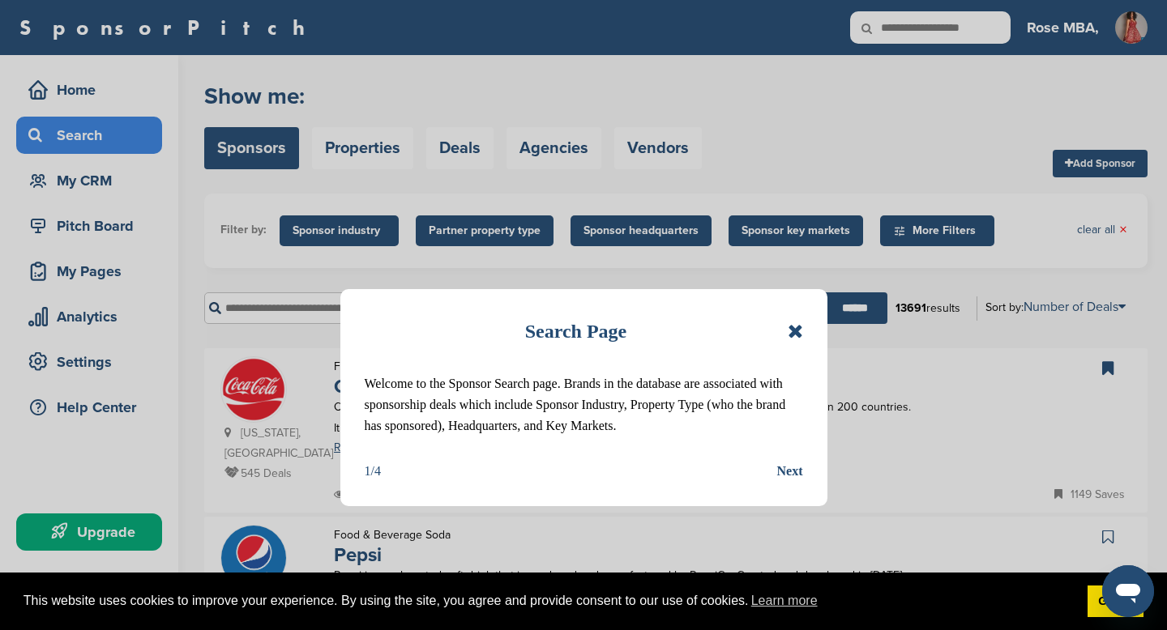
click at [77, 92] on div "Search Page Welcome to the Sponsor Search page. Brands in the database are asso…" at bounding box center [583, 315] width 1167 height 630
click at [78, 89] on div "Search Page Welcome to the Sponsor Search page. Brands in the database are asso…" at bounding box center [583, 315] width 1167 height 630
click at [792, 328] on icon at bounding box center [795, 331] width 15 height 19
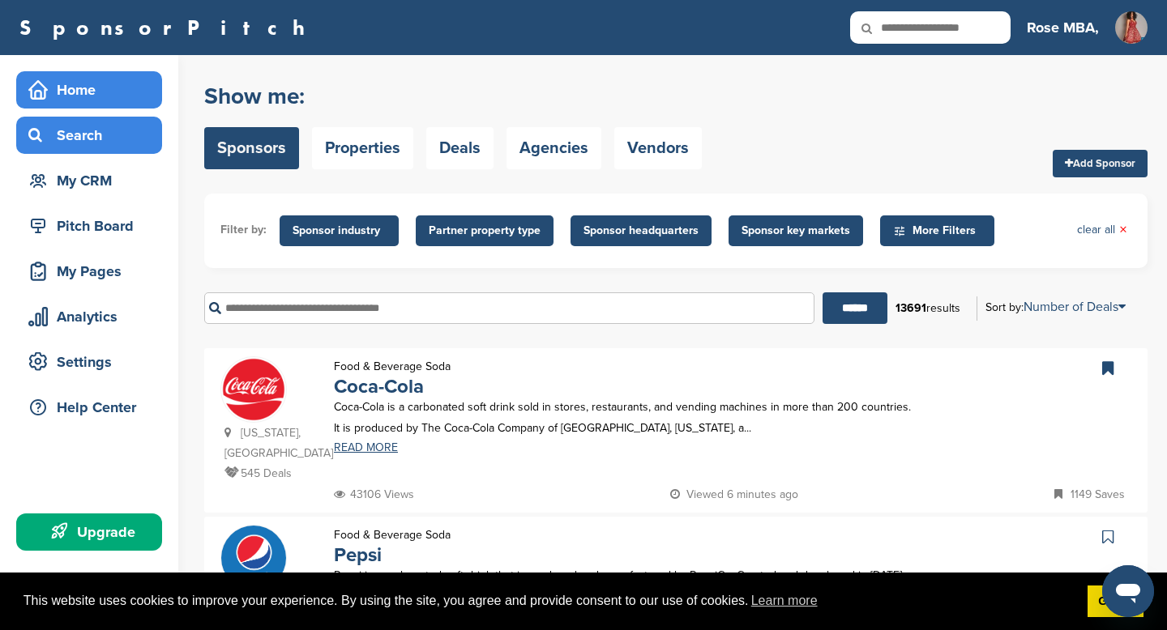
click at [81, 88] on div "Home" at bounding box center [93, 89] width 138 height 29
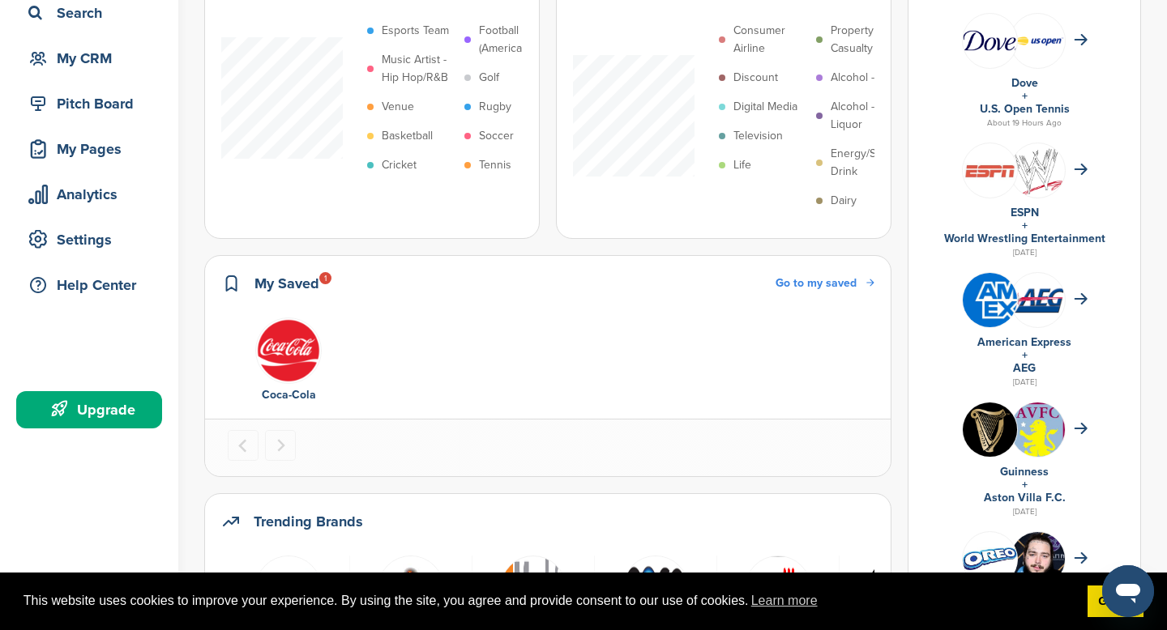
scroll to position [123, 0]
click at [733, 115] on p "Digital Media" at bounding box center [765, 106] width 64 height 18
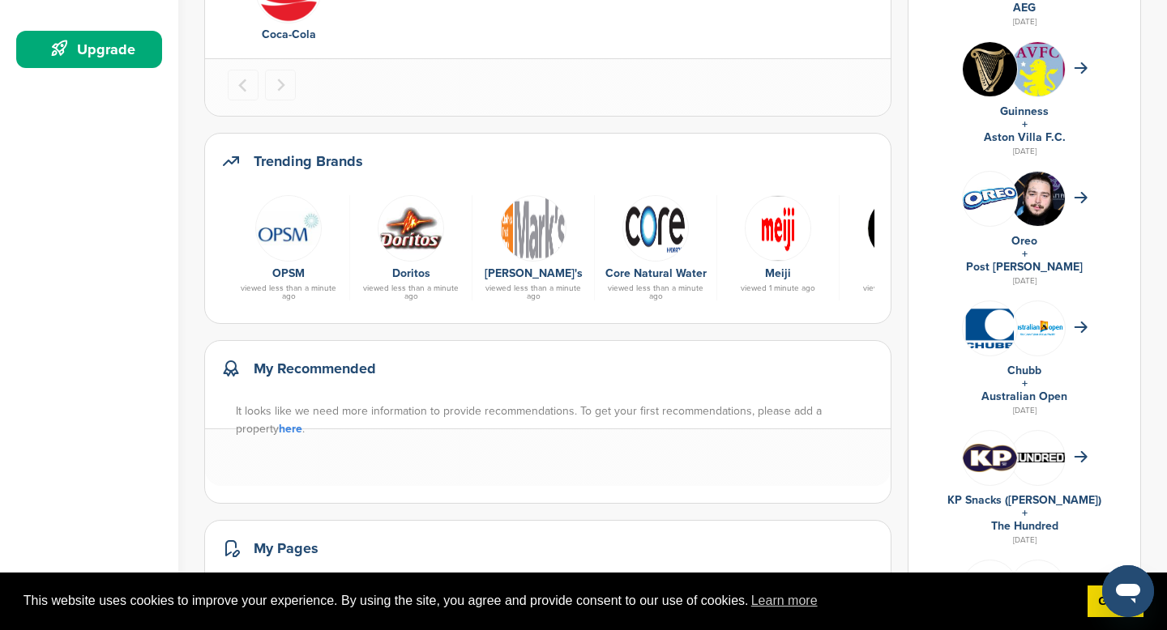
scroll to position [499, 0]
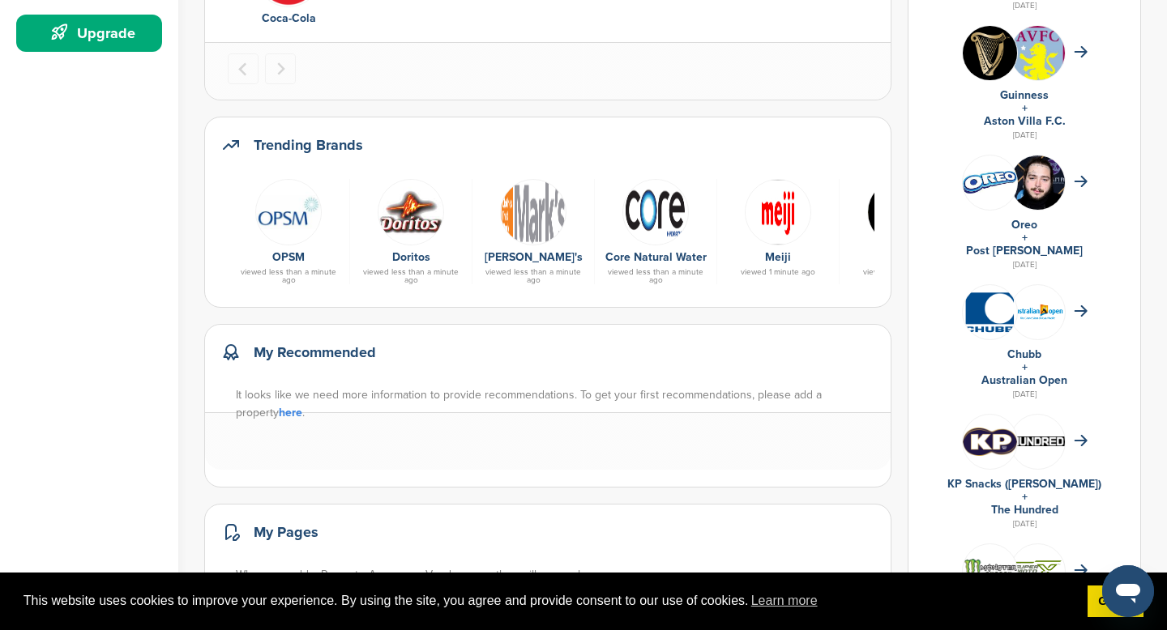
click at [407, 246] on img at bounding box center [411, 212] width 66 height 66
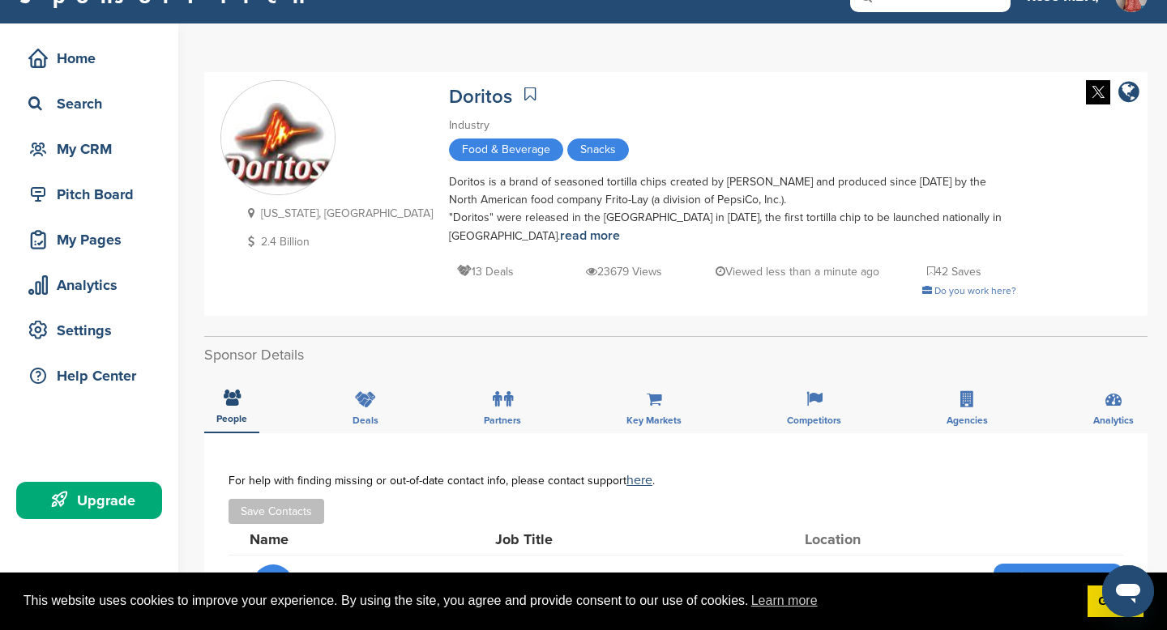
scroll to position [33, 0]
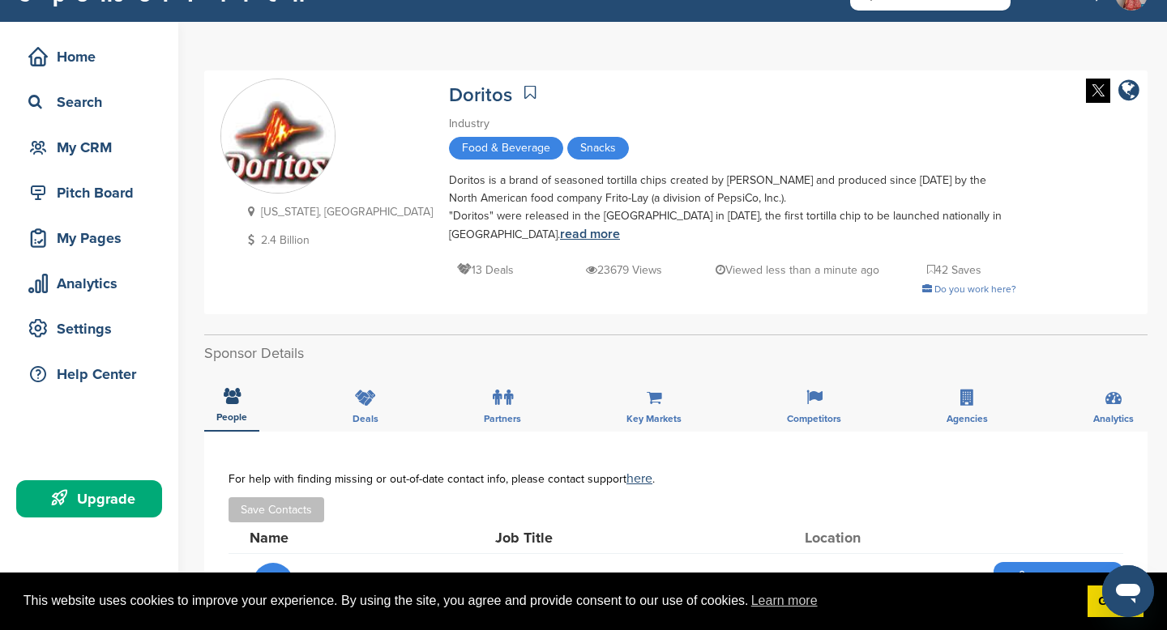
click at [560, 234] on link "read more" at bounding box center [590, 234] width 60 height 16
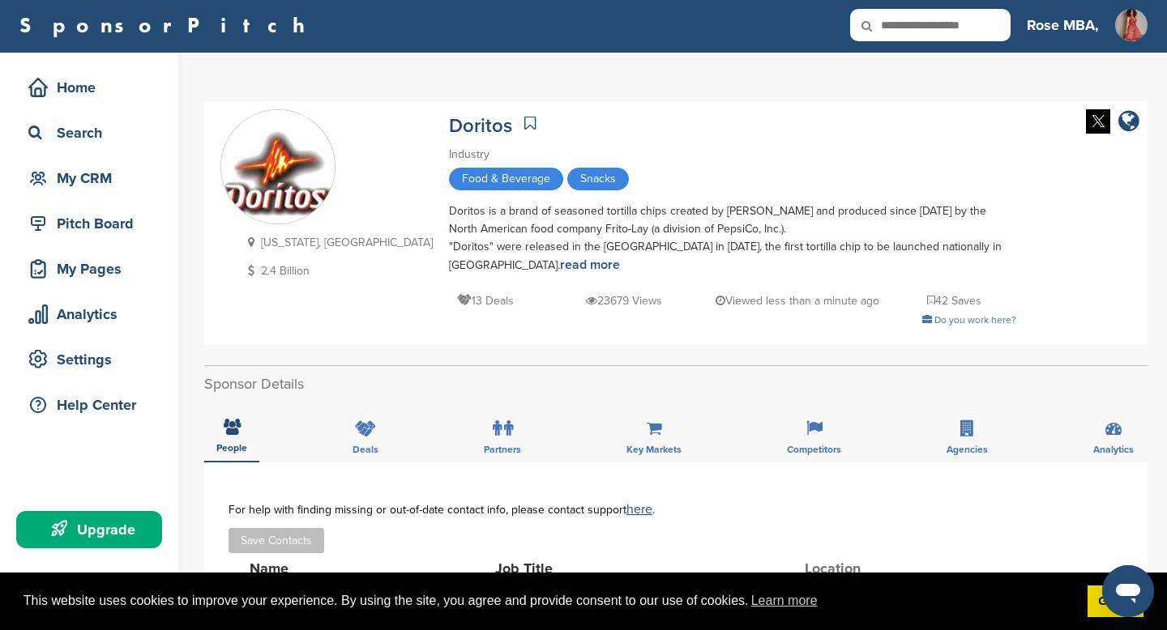
scroll to position [1, 0]
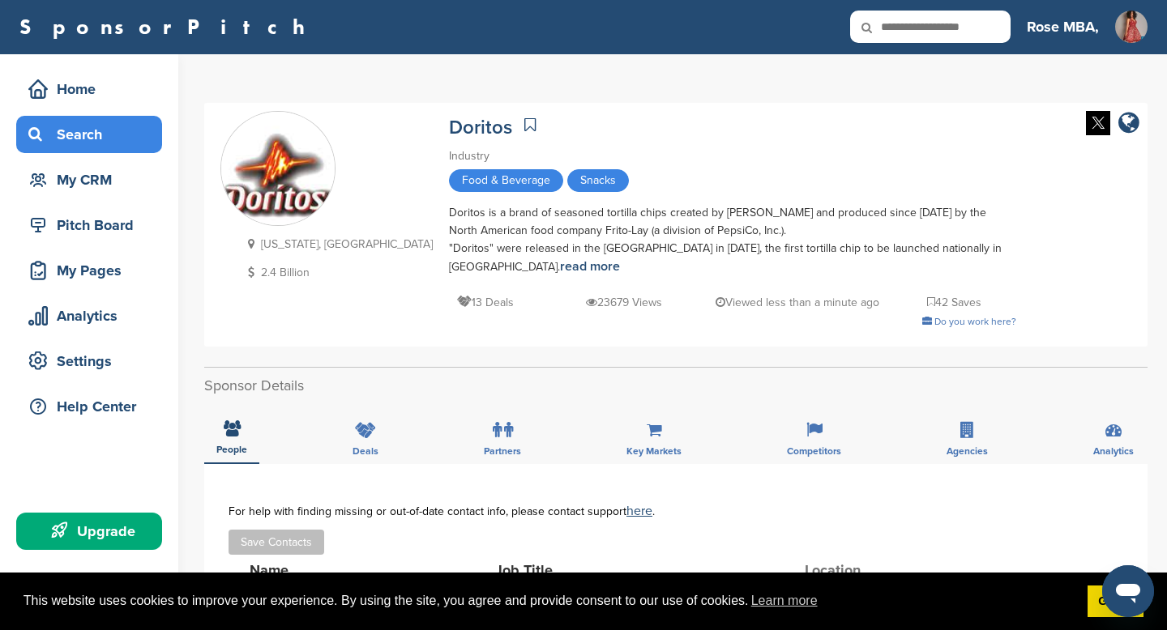
click at [71, 138] on div "Search" at bounding box center [93, 134] width 138 height 29
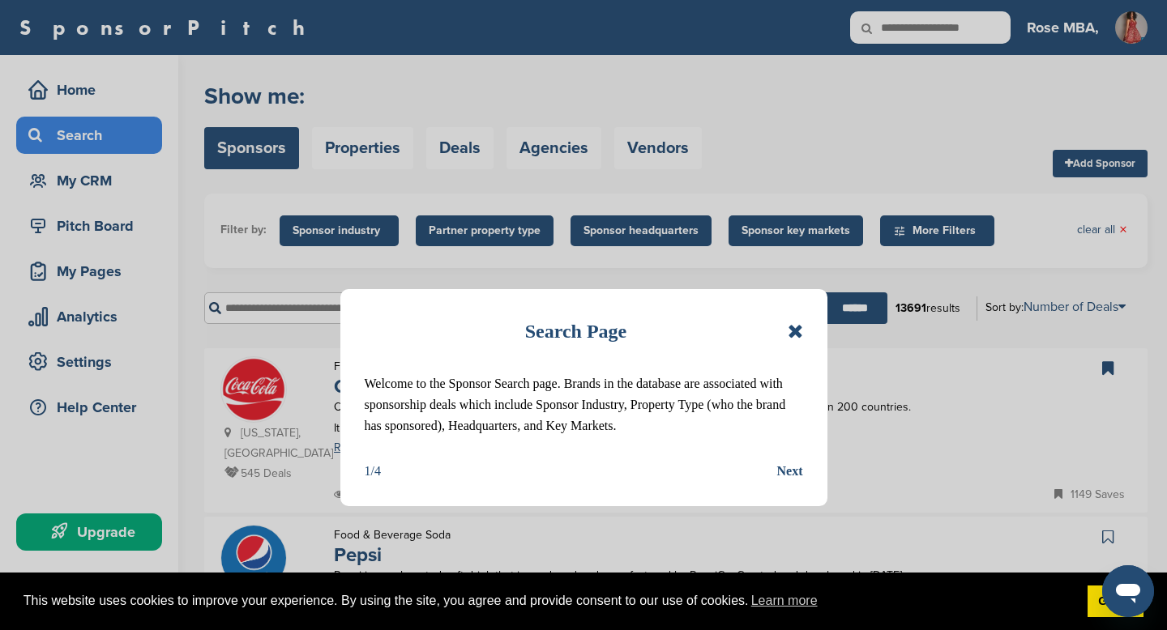
click at [792, 326] on icon at bounding box center [795, 331] width 15 height 19
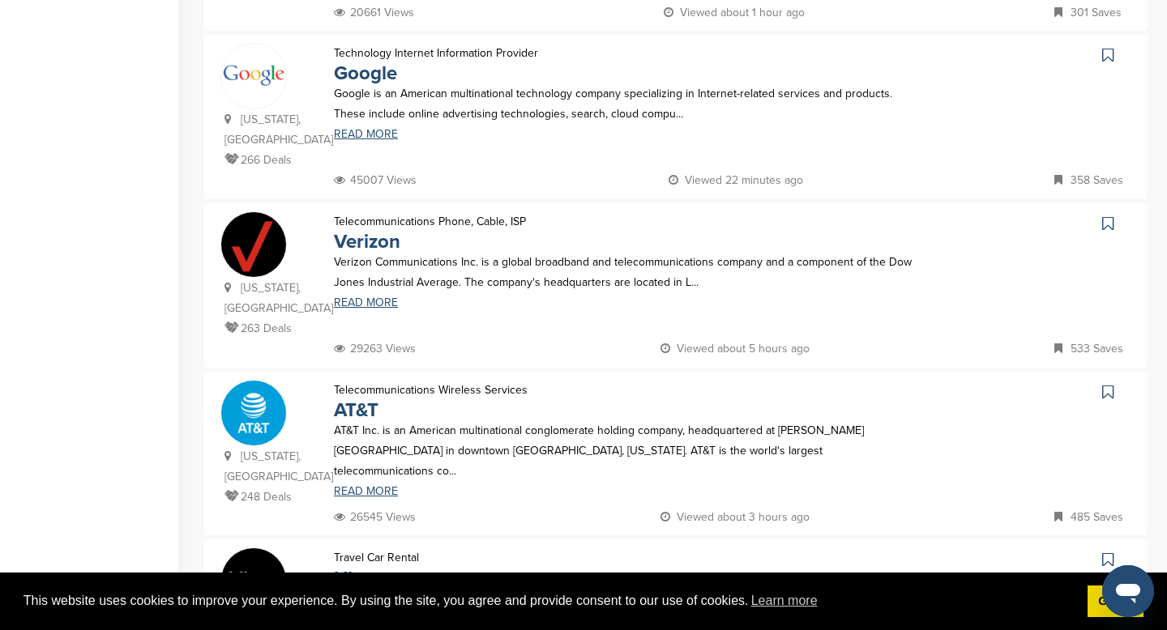
scroll to position [1322, 0]
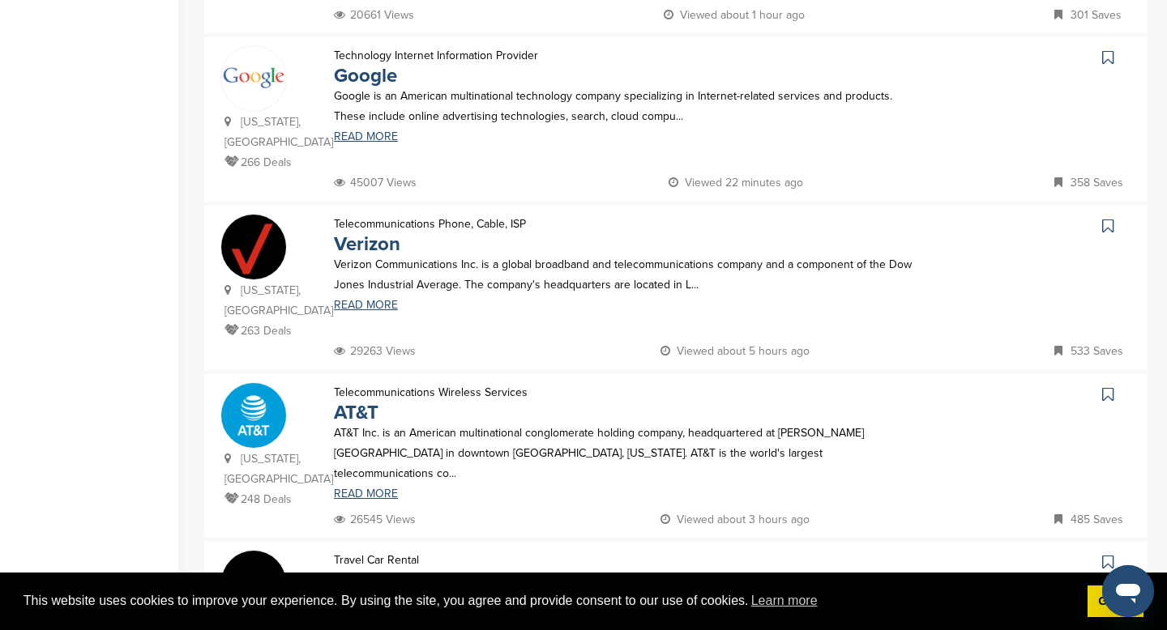
click at [1110, 218] on icon at bounding box center [1107, 226] width 11 height 16
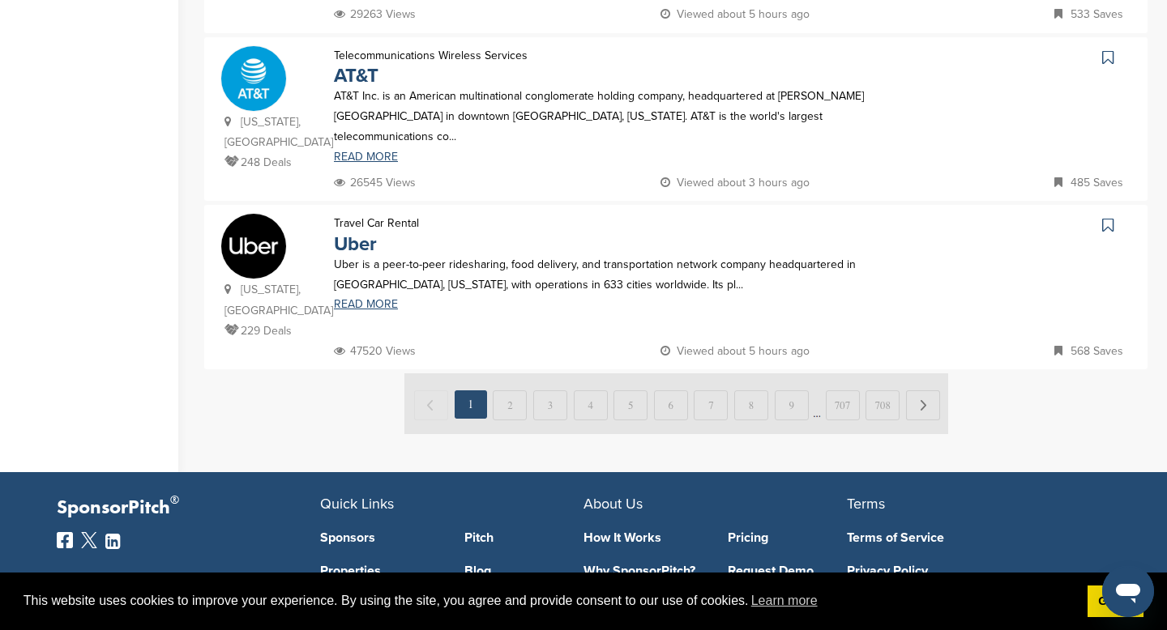
scroll to position [1655, 0]
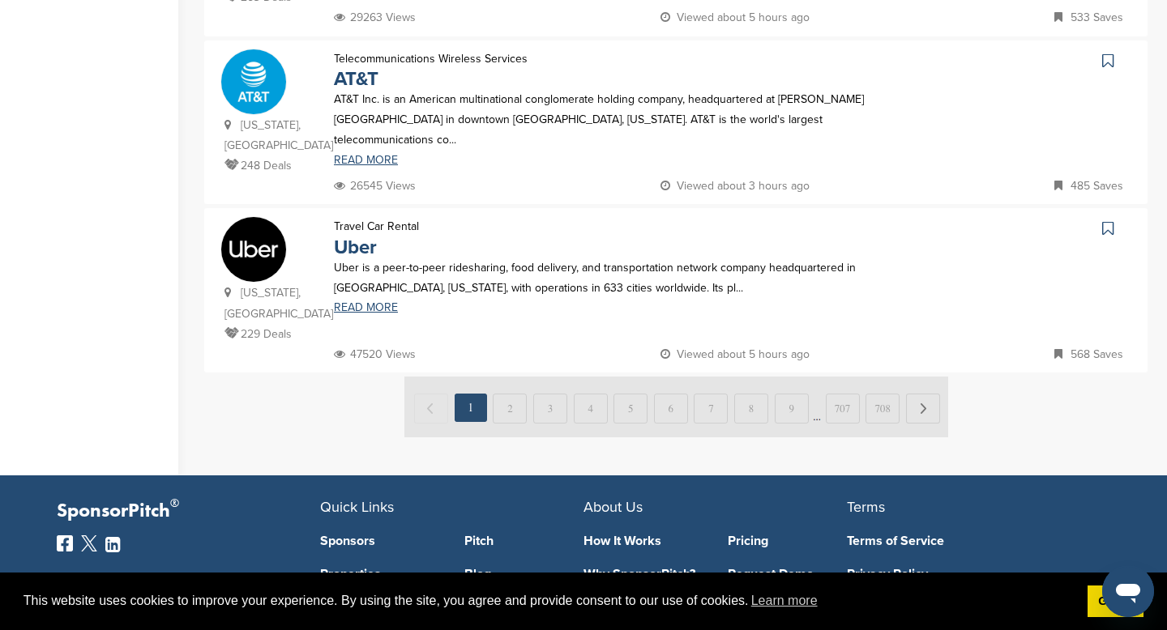
click at [1107, 220] on icon at bounding box center [1107, 228] width 11 height 16
click at [925, 377] on img at bounding box center [676, 407] width 544 height 61
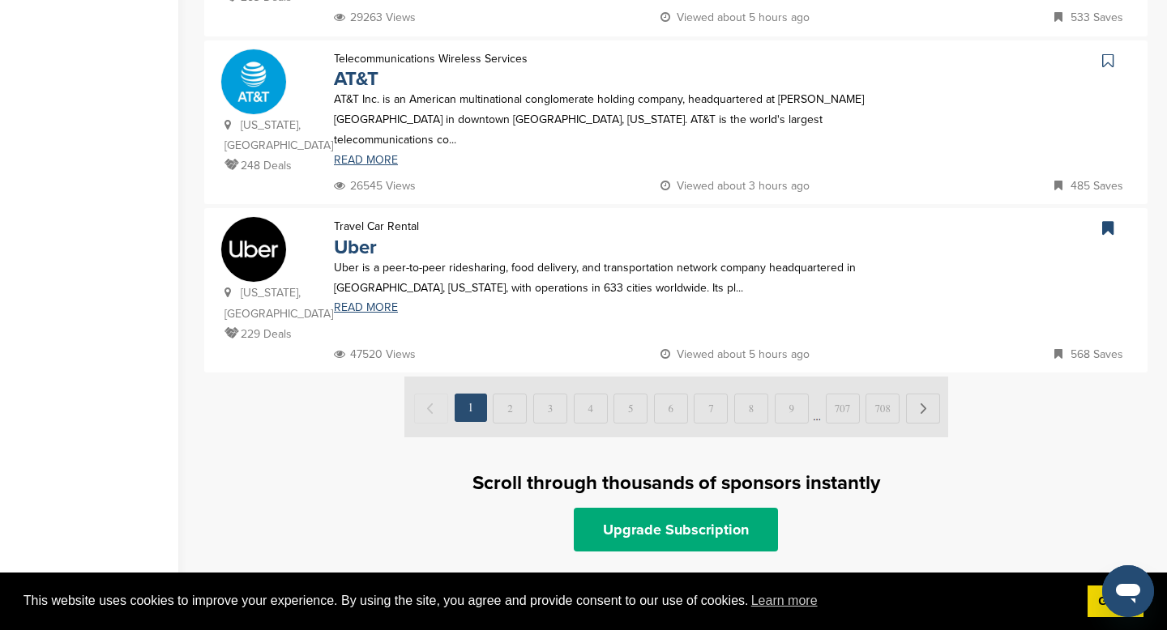
click at [924, 377] on img at bounding box center [676, 407] width 544 height 61
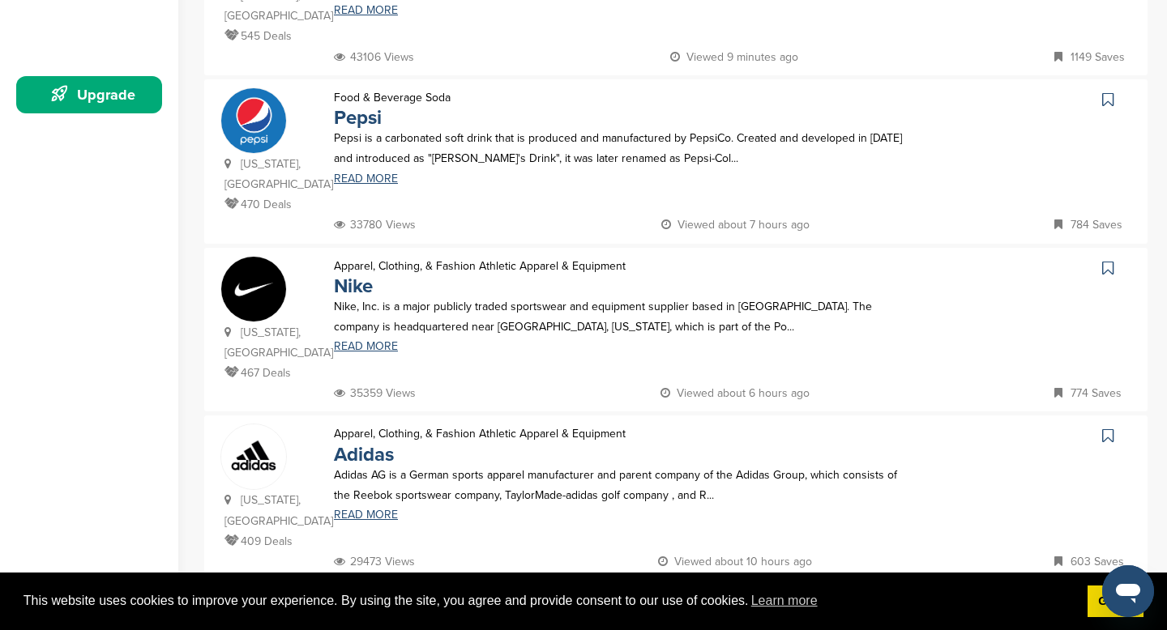
scroll to position [438, 0]
click at [1107, 427] on icon at bounding box center [1107, 435] width 11 height 16
click at [1110, 259] on icon at bounding box center [1107, 267] width 11 height 16
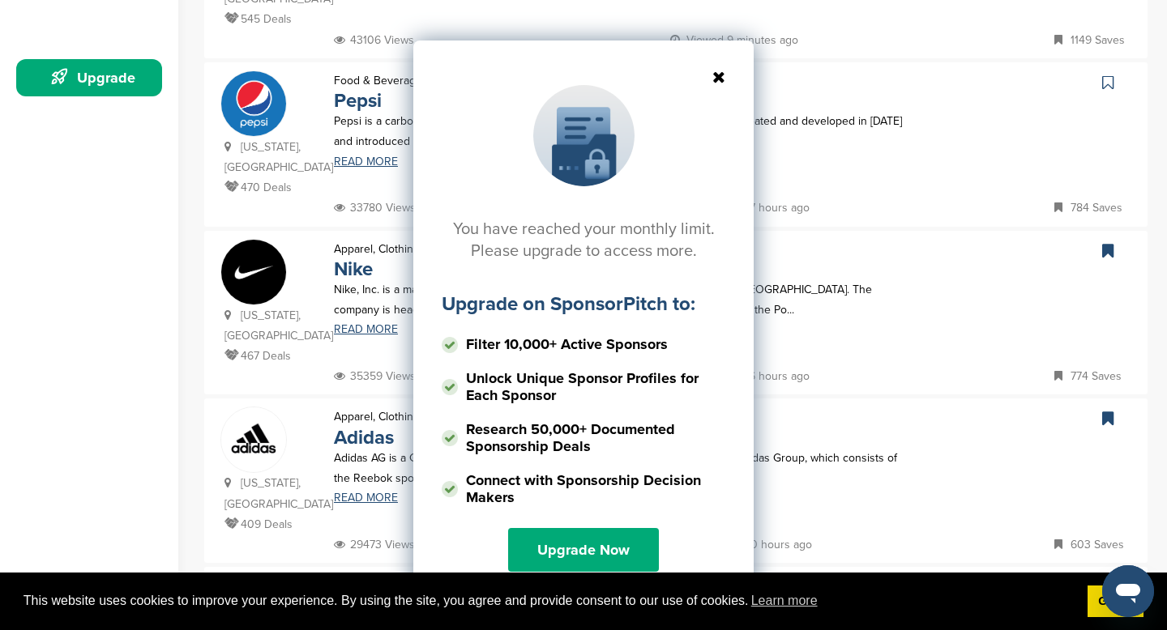
scroll to position [459, 0]
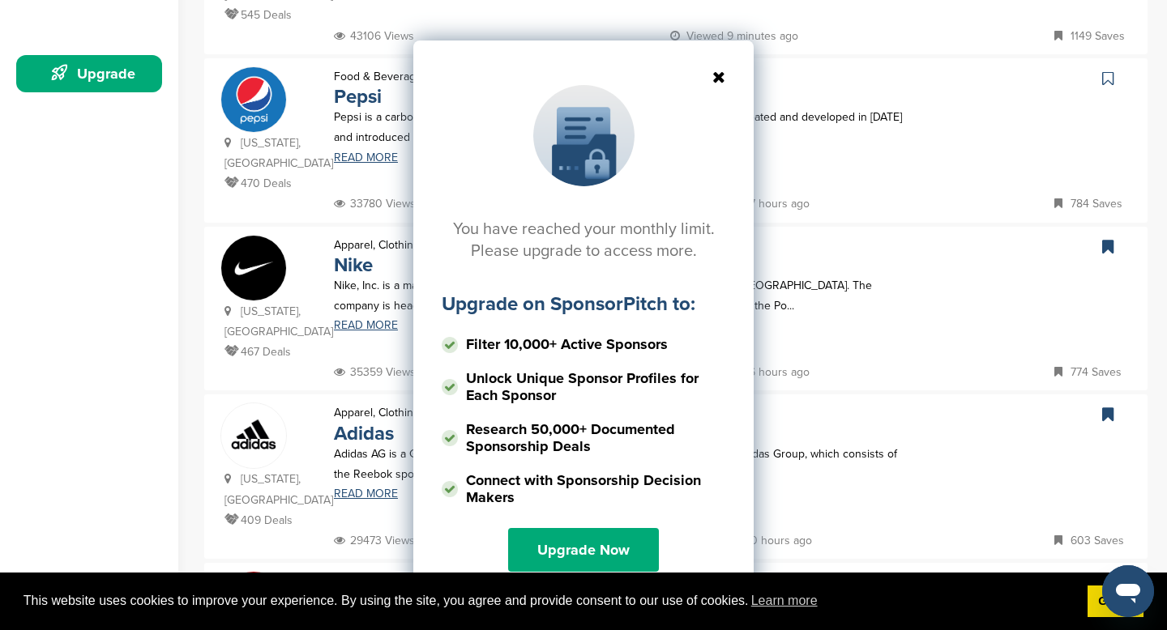
click at [718, 79] on icon at bounding box center [584, 77] width 284 height 16
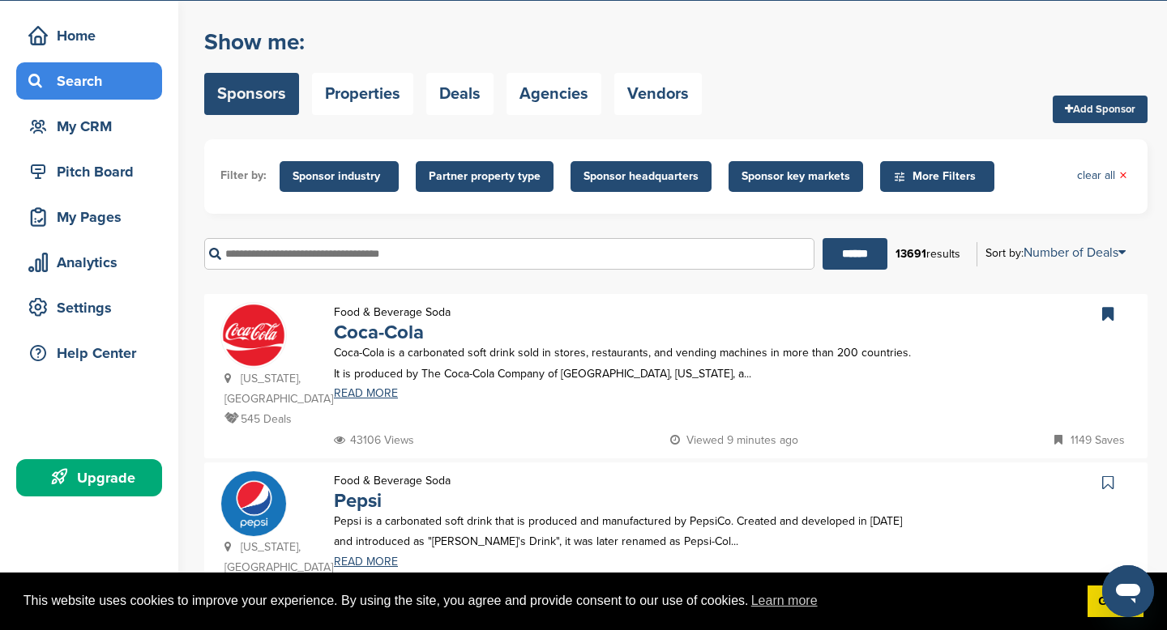
scroll to position [0, 0]
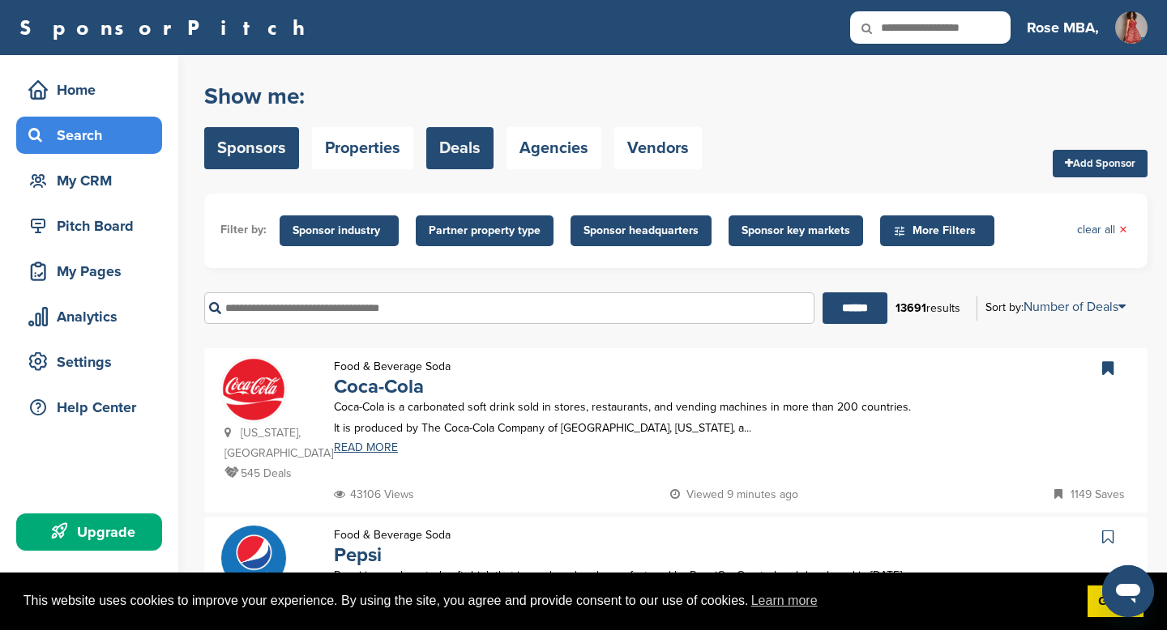
click at [454, 159] on link "Deals" at bounding box center [459, 148] width 67 height 42
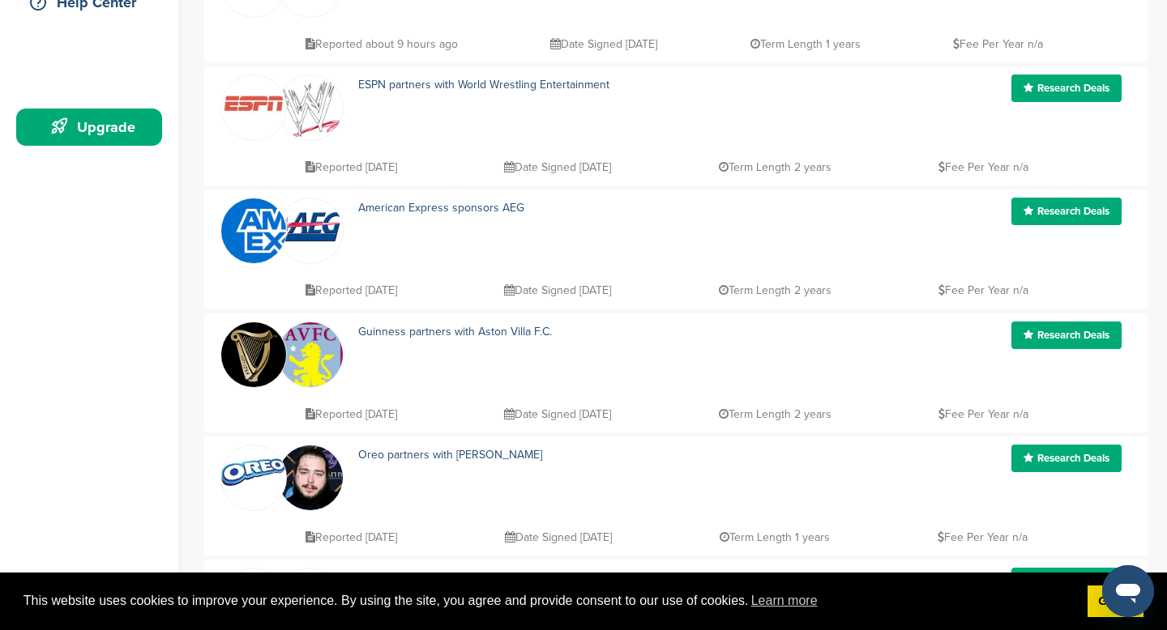
scroll to position [407, 0]
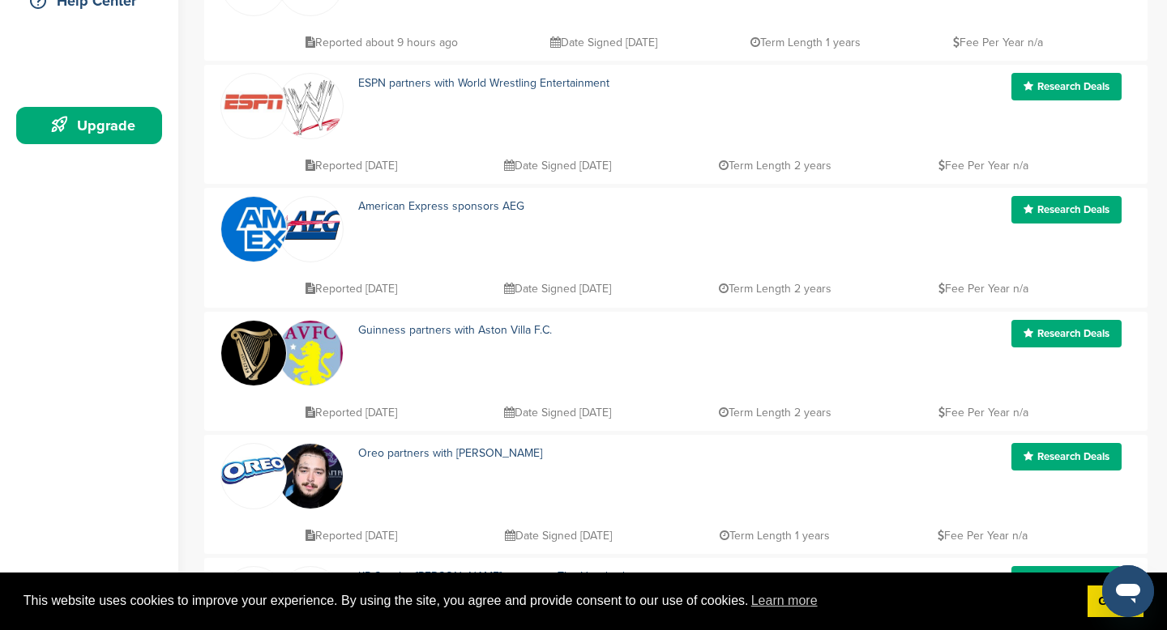
click at [258, 238] on img at bounding box center [253, 229] width 65 height 65
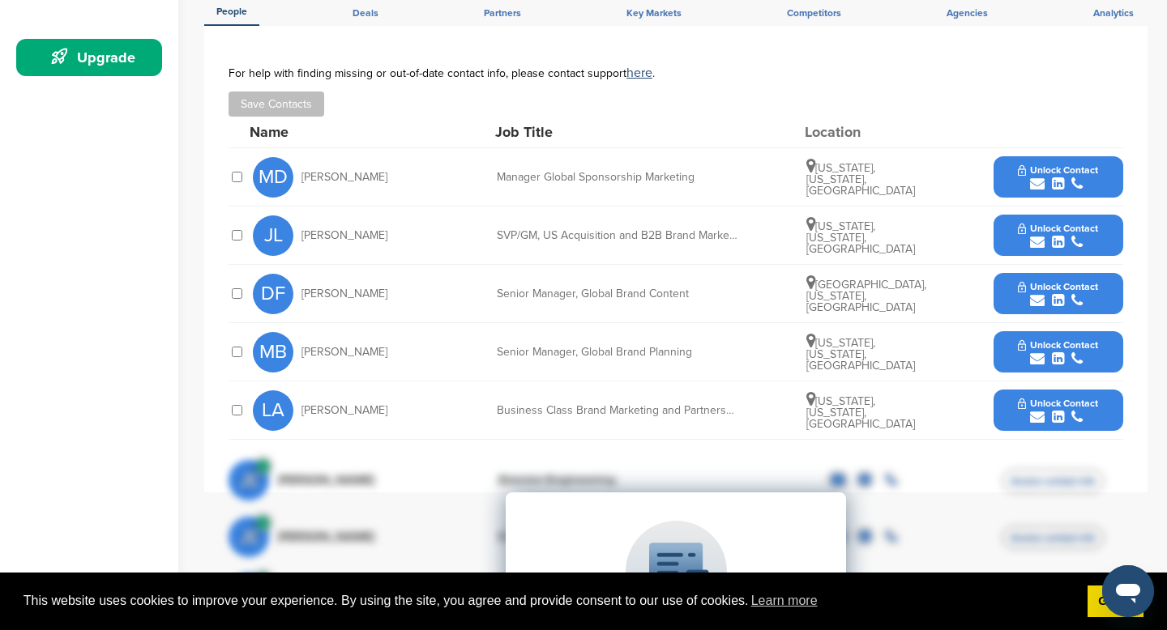
scroll to position [478, 0]
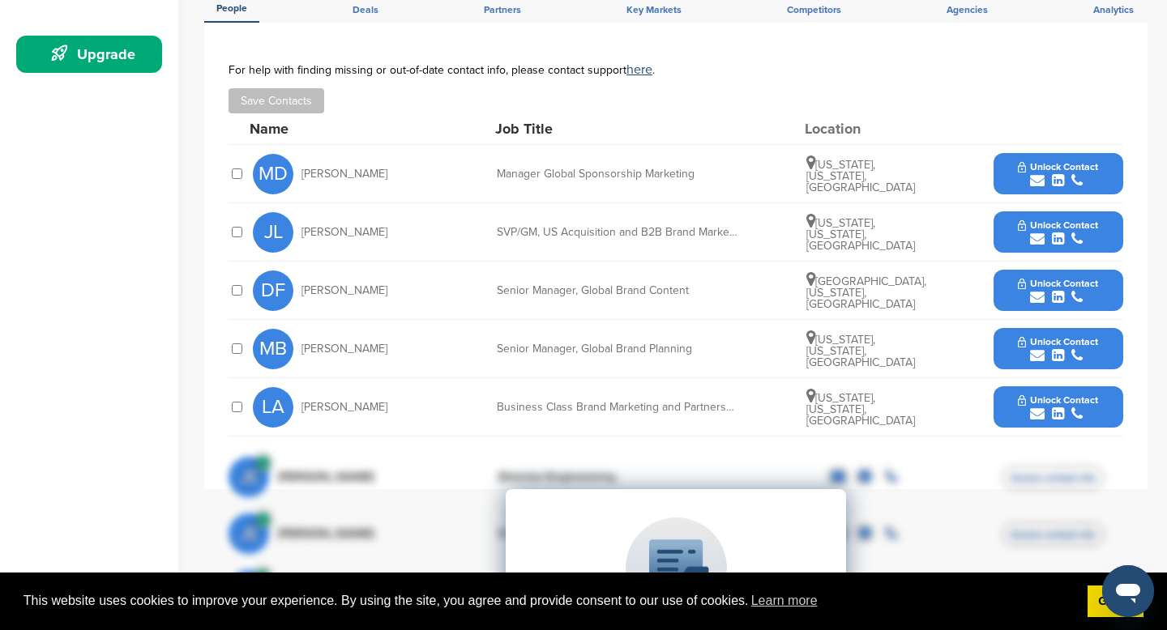
click at [1062, 395] on span "Unlock Contact" at bounding box center [1058, 400] width 80 height 11
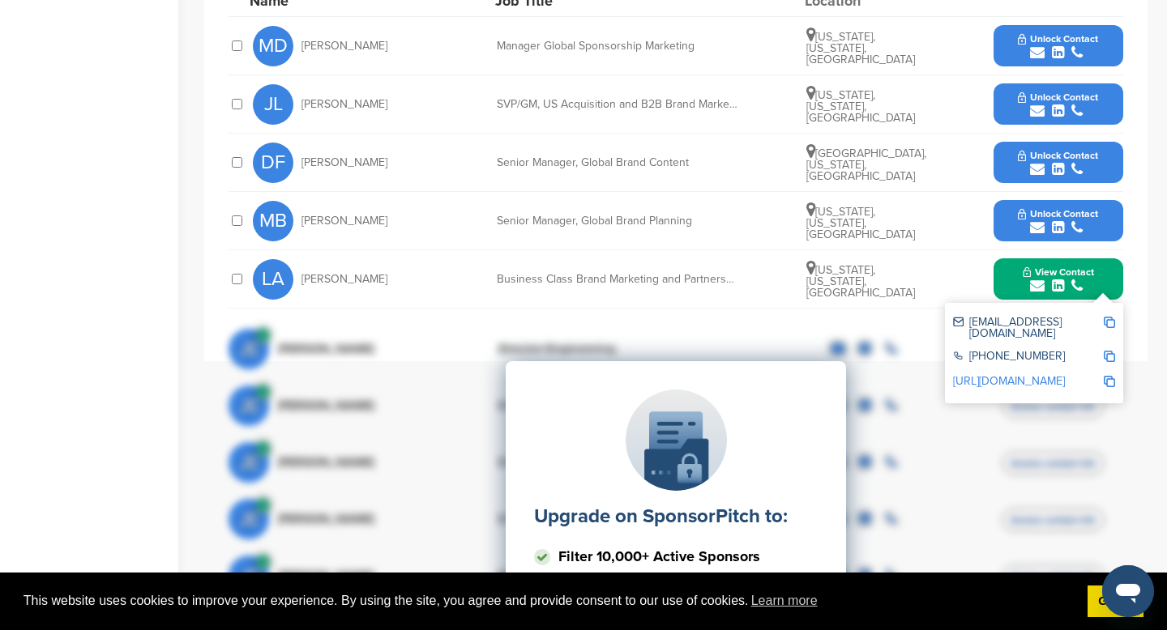
scroll to position [600, 0]
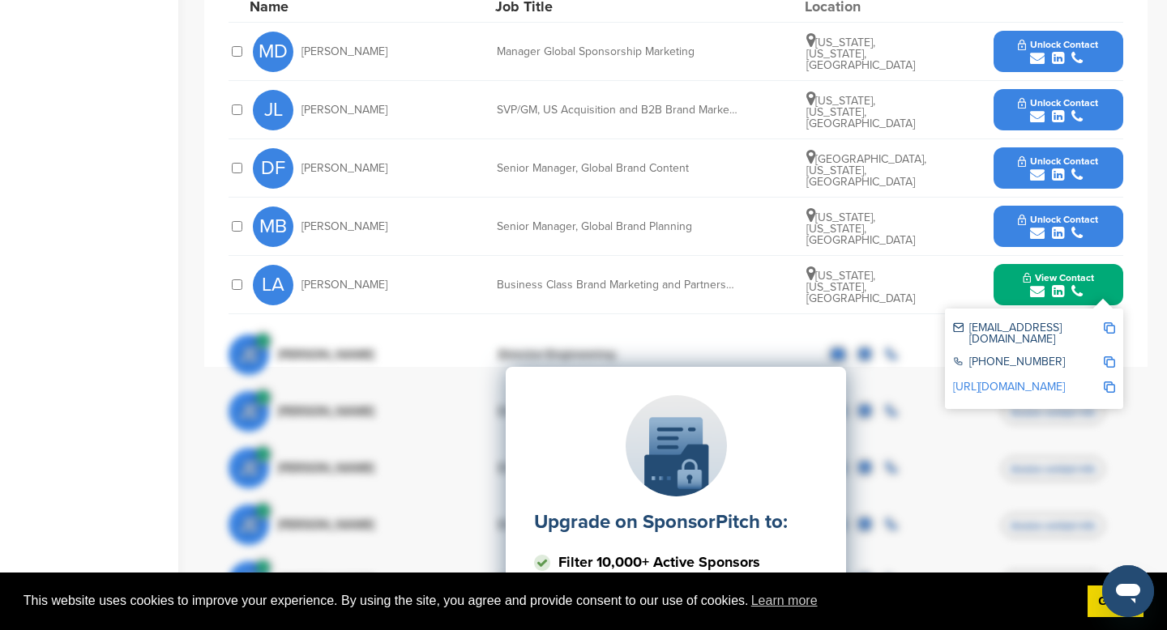
click at [1006, 361] on div "Upgrade on SponsorPitch to: Filter 10,000+ Active Sponsors Unlock Unique Sponso…" at bounding box center [676, 529] width 895 height 405
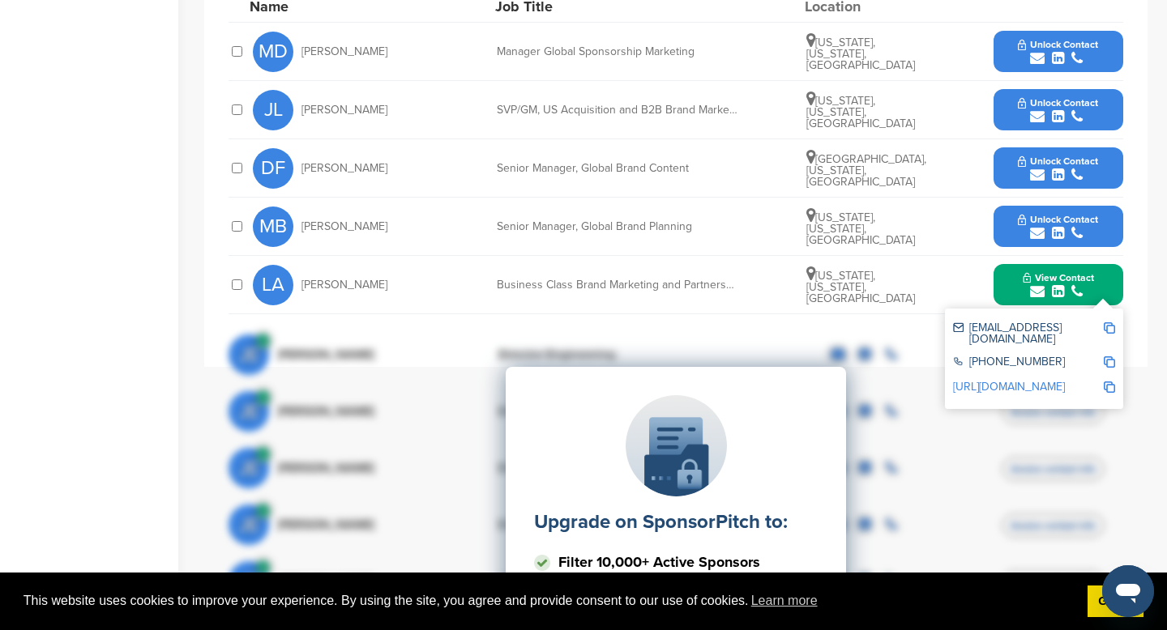
click at [1006, 361] on div "Upgrade on SponsorPitch to: Filter 10,000+ Active Sponsors Unlock Unique Sponso…" at bounding box center [676, 529] width 895 height 405
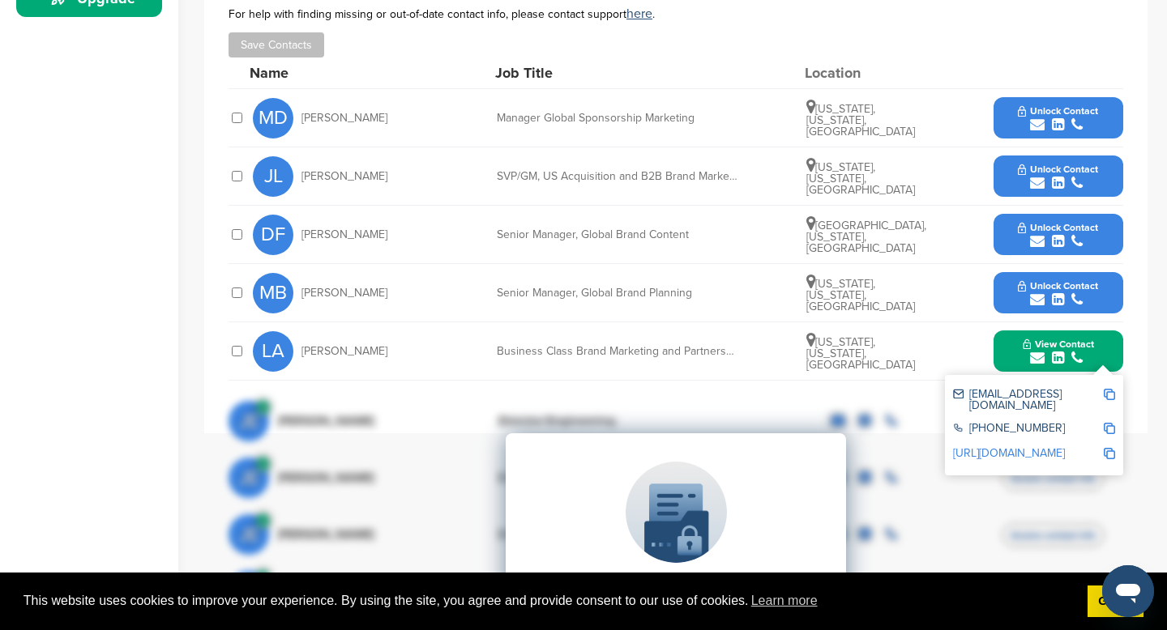
scroll to position [529, 0]
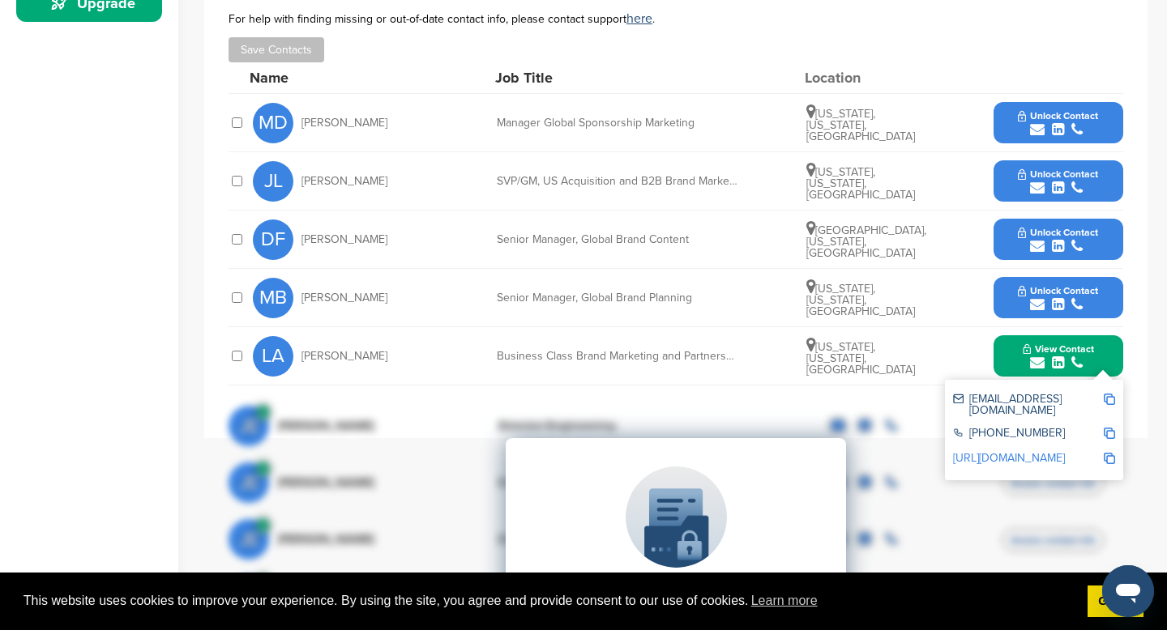
click at [1112, 394] on img at bounding box center [1109, 399] width 11 height 11
click at [1109, 430] on div "Upgrade on SponsorPitch to: Filter 10,000+ Active Sponsors Unlock Unique Sponso…" at bounding box center [676, 600] width 895 height 405
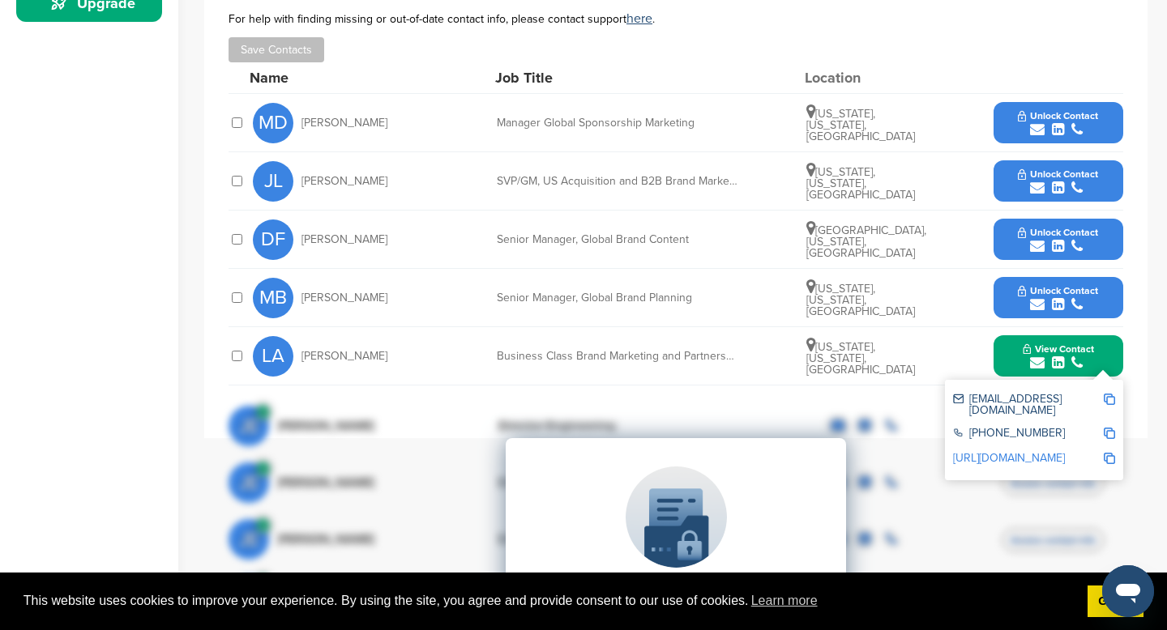
click at [1109, 430] on div "Upgrade on SponsorPitch to: Filter 10,000+ Active Sponsors Unlock Unique Sponso…" at bounding box center [676, 600] width 895 height 405
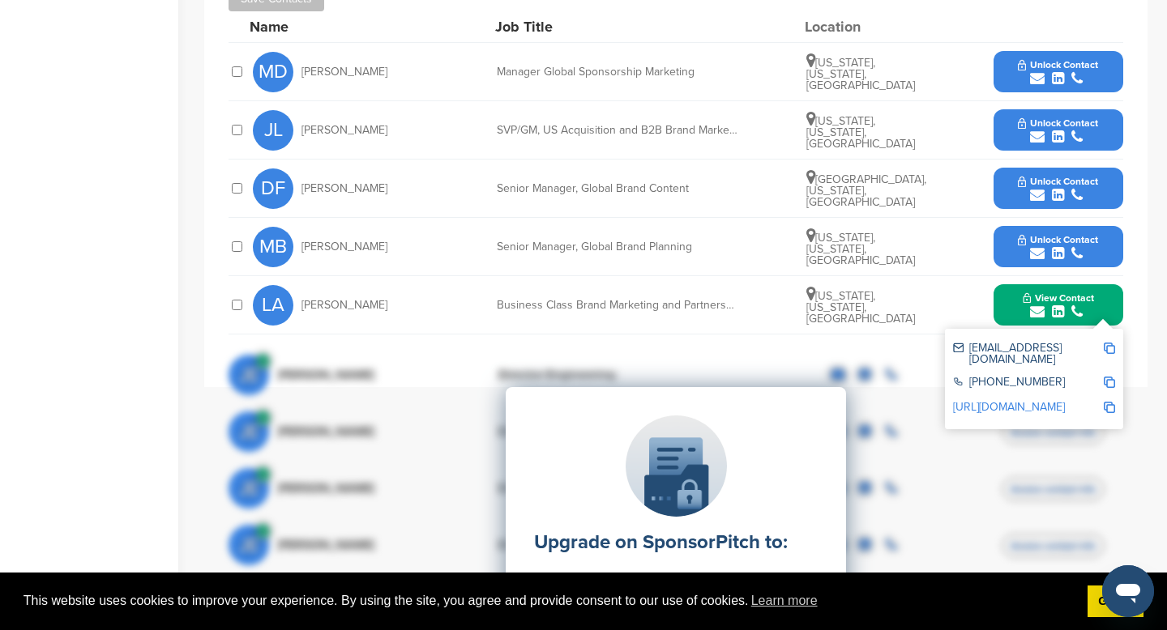
scroll to position [588, 0]
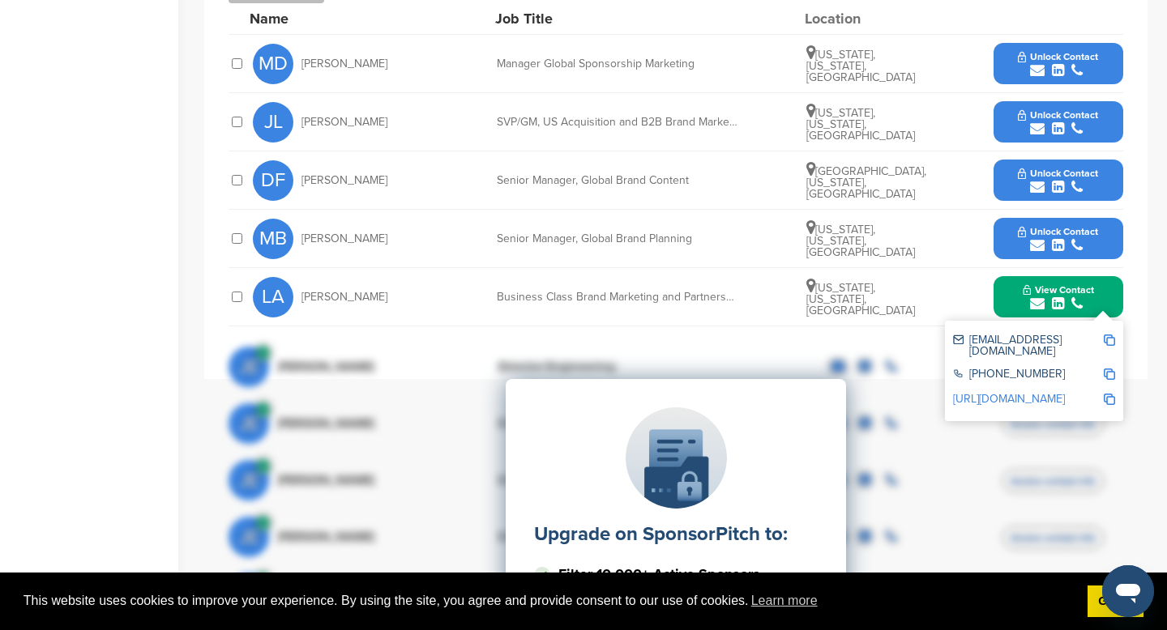
click at [1002, 372] on div "Upgrade on SponsorPitch to: Filter 10,000+ Active Sponsors Unlock Unique Sponso…" at bounding box center [676, 541] width 895 height 405
click at [1108, 374] on div "Upgrade on SponsorPitch to: Filter 10,000+ Active Sponsors Unlock Unique Sponso…" at bounding box center [676, 541] width 895 height 405
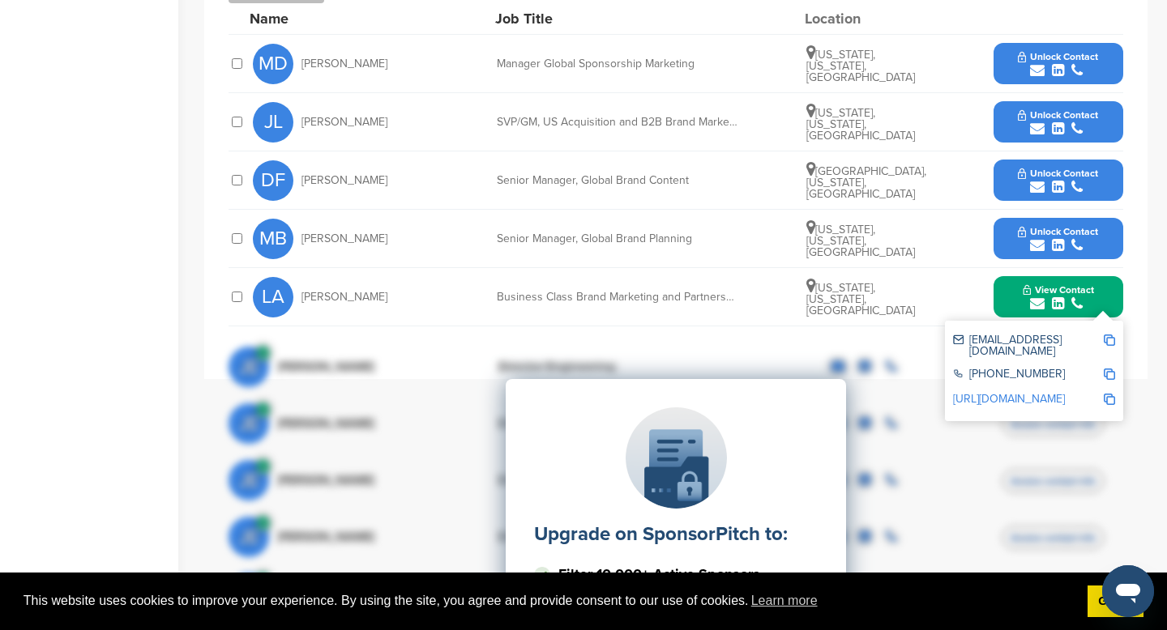
click at [1108, 373] on div "Upgrade on SponsorPitch to: Filter 10,000+ Active Sponsors Unlock Unique Sponso…" at bounding box center [676, 541] width 895 height 405
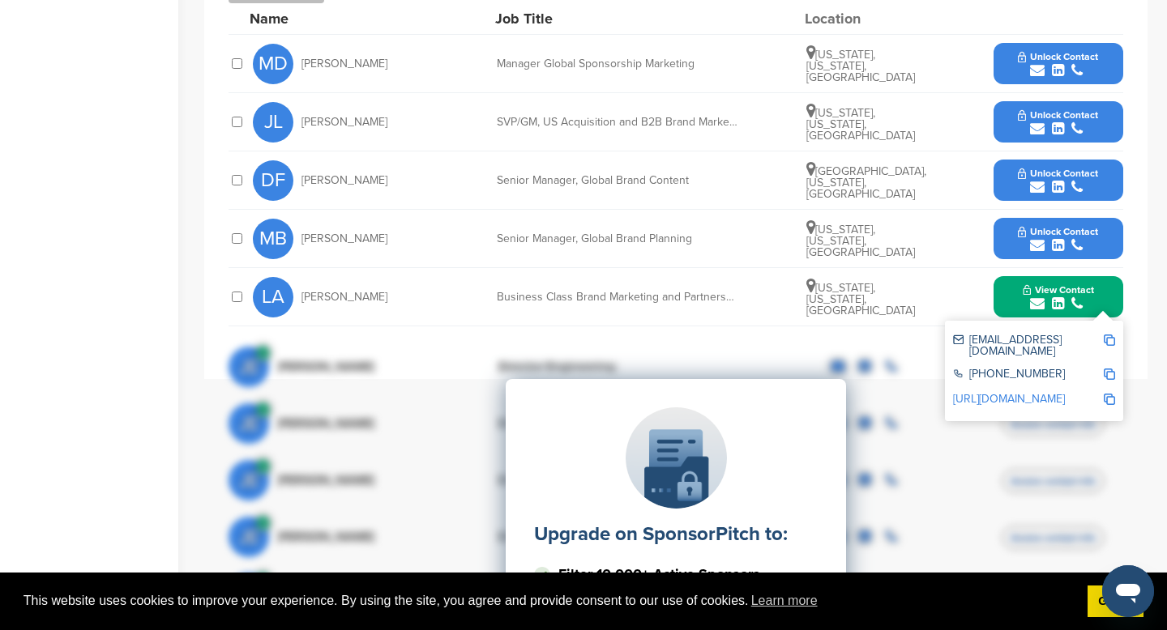
click at [1108, 373] on div "Upgrade on SponsorPitch to: Filter 10,000+ Active Sponsors Unlock Unique Sponso…" at bounding box center [676, 541] width 895 height 405
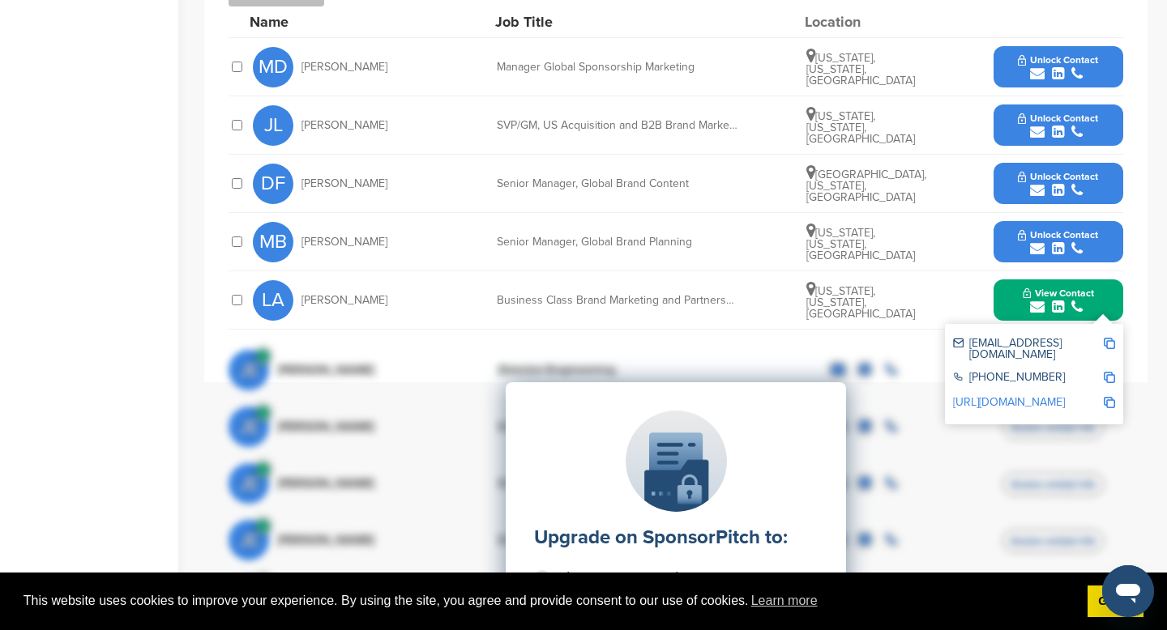
scroll to position [587, 0]
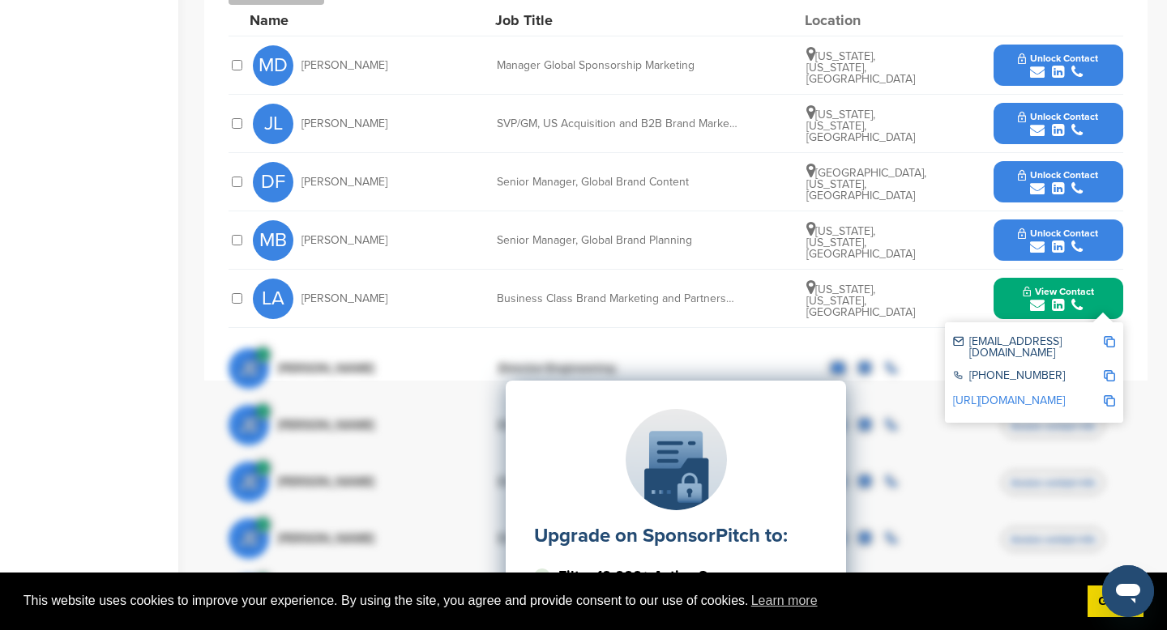
click at [1024, 377] on div "Upgrade on SponsorPitch to: Filter 10,000+ Active Sponsors Unlock Unique Sponso…" at bounding box center [676, 542] width 895 height 405
click at [1143, 243] on div "**********" at bounding box center [675, 147] width 943 height 467
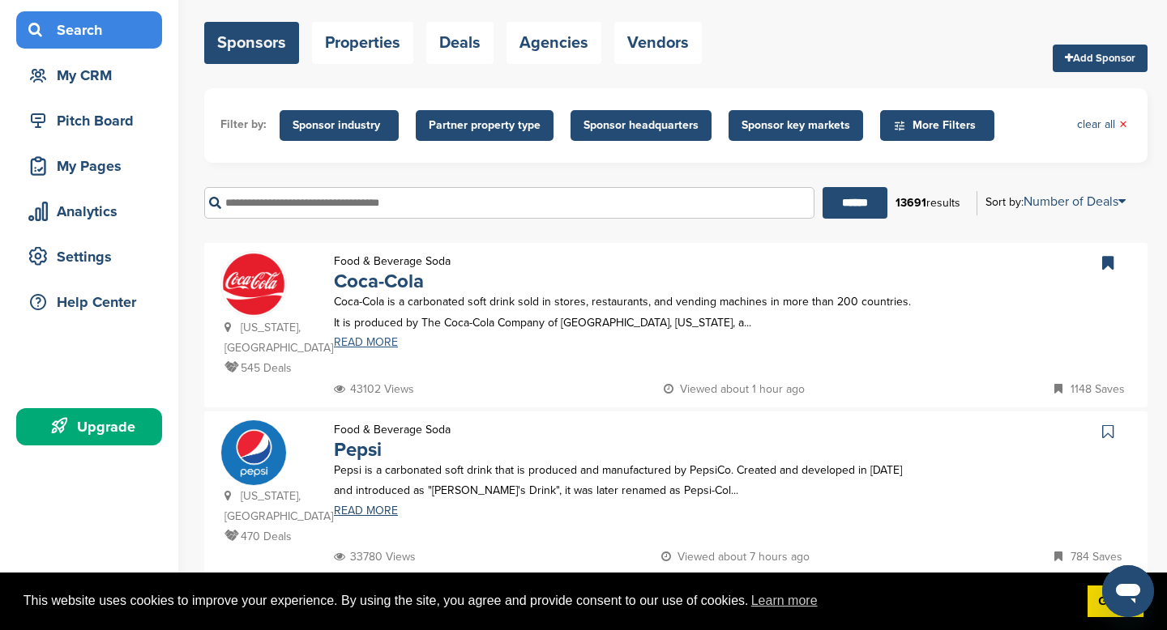
scroll to position [104, 0]
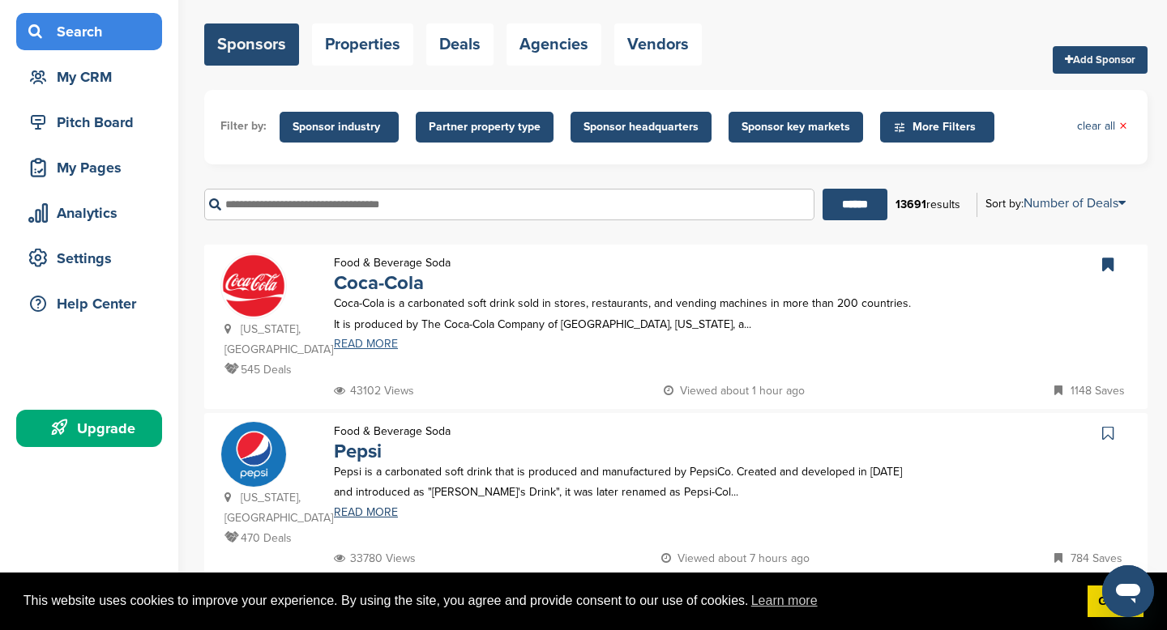
click at [368, 349] on link "READ MORE" at bounding box center [623, 344] width 578 height 11
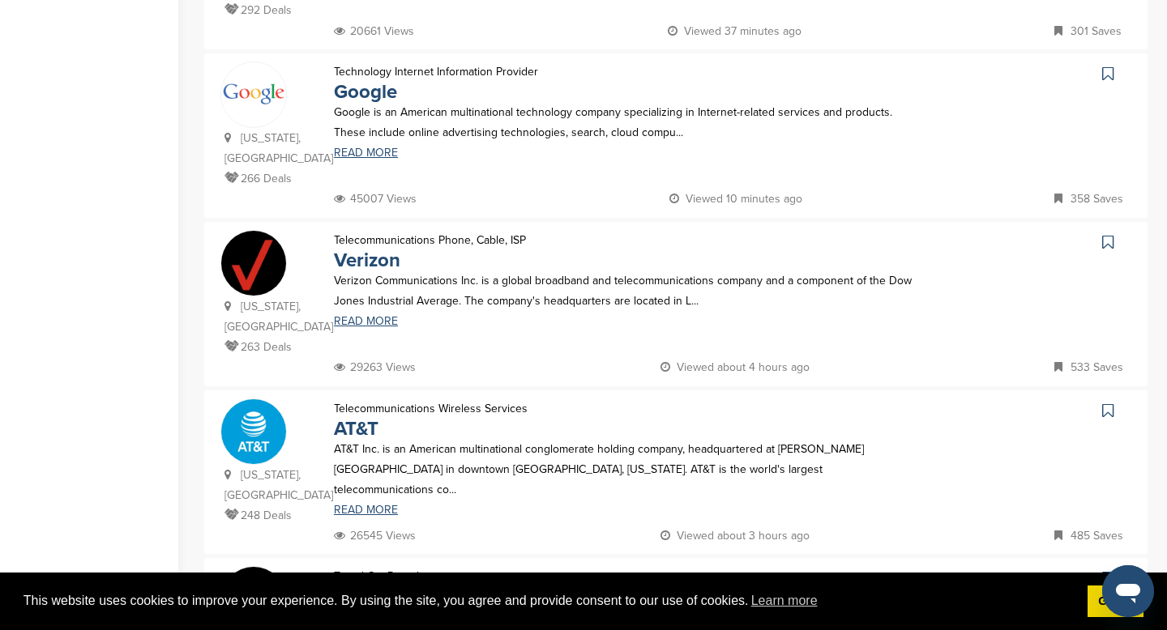
scroll to position [1311, 0]
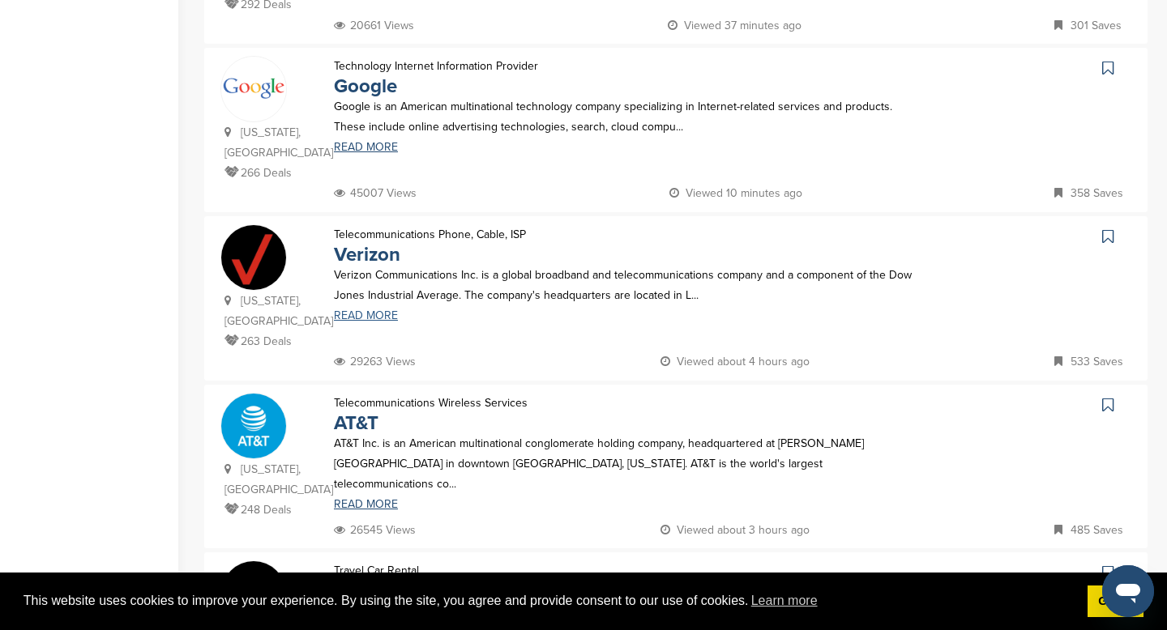
click at [368, 310] on link "READ MORE" at bounding box center [623, 315] width 578 height 11
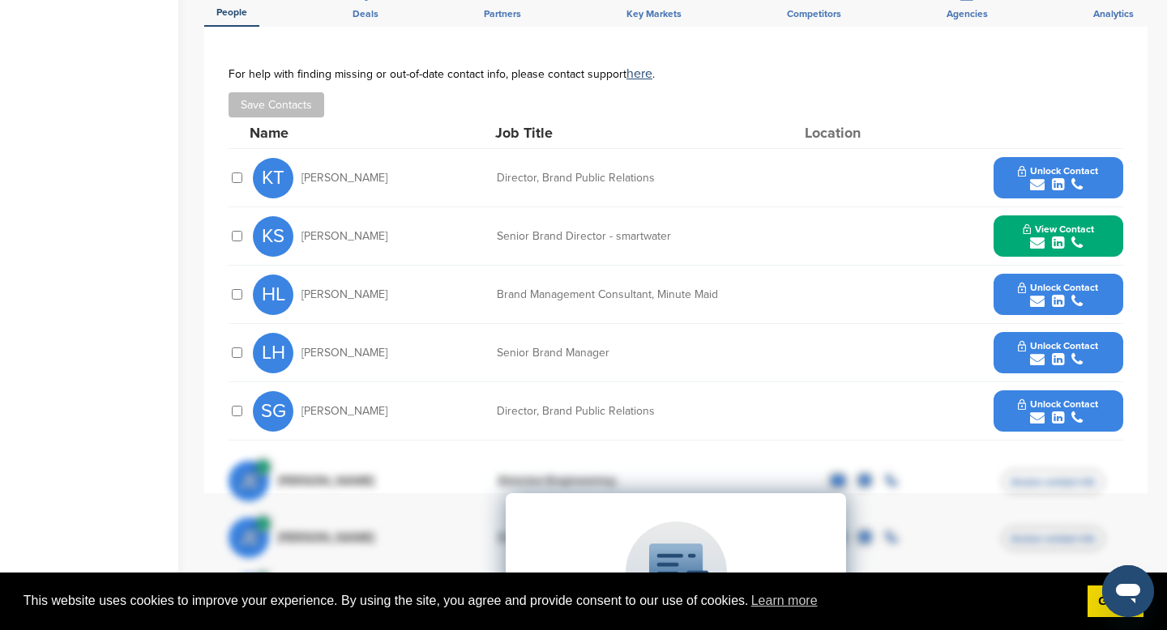
scroll to position [559, 0]
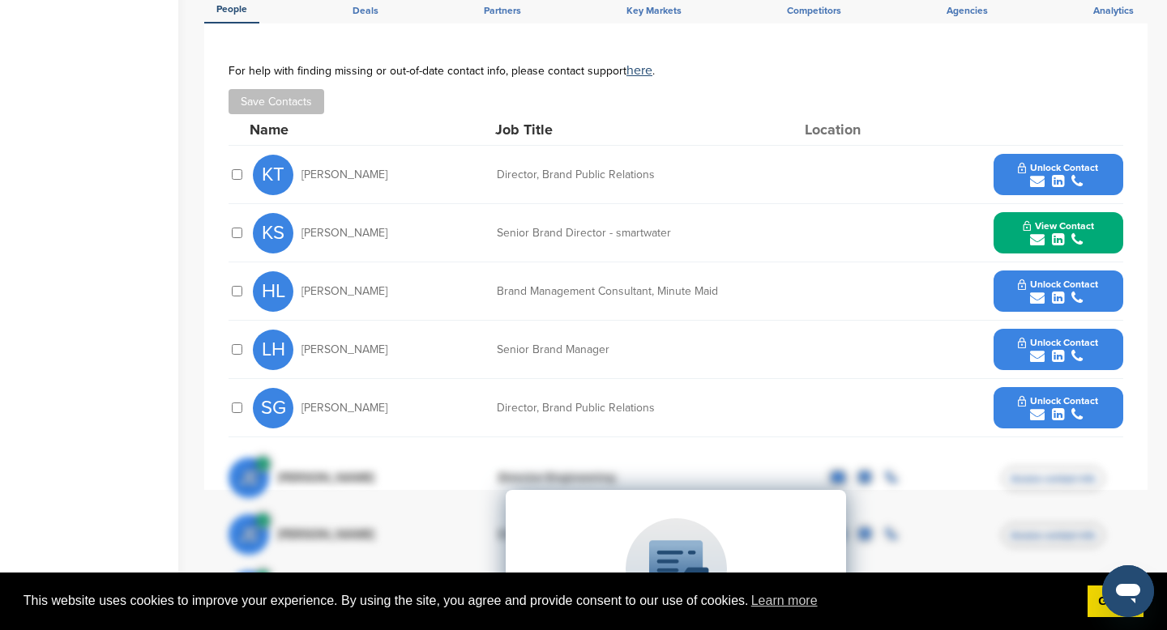
click at [1054, 229] on span "View Contact" at bounding box center [1058, 225] width 71 height 11
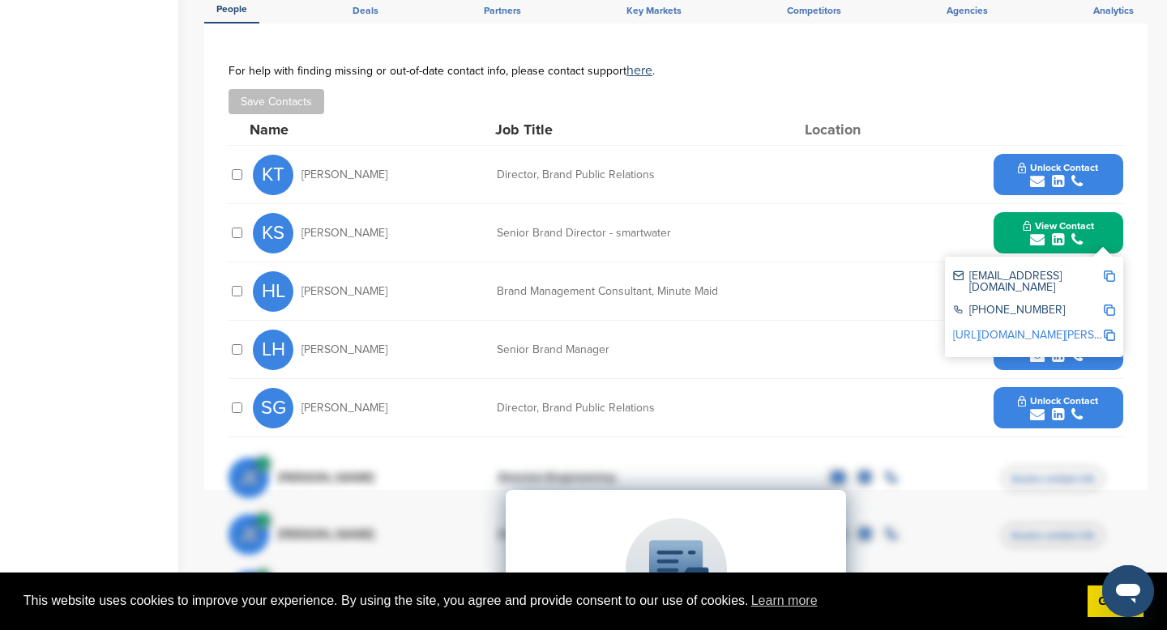
click at [1023, 328] on link "http://www.linkedin.com/in/kate-santore-9976448" at bounding box center [1052, 335] width 198 height 14
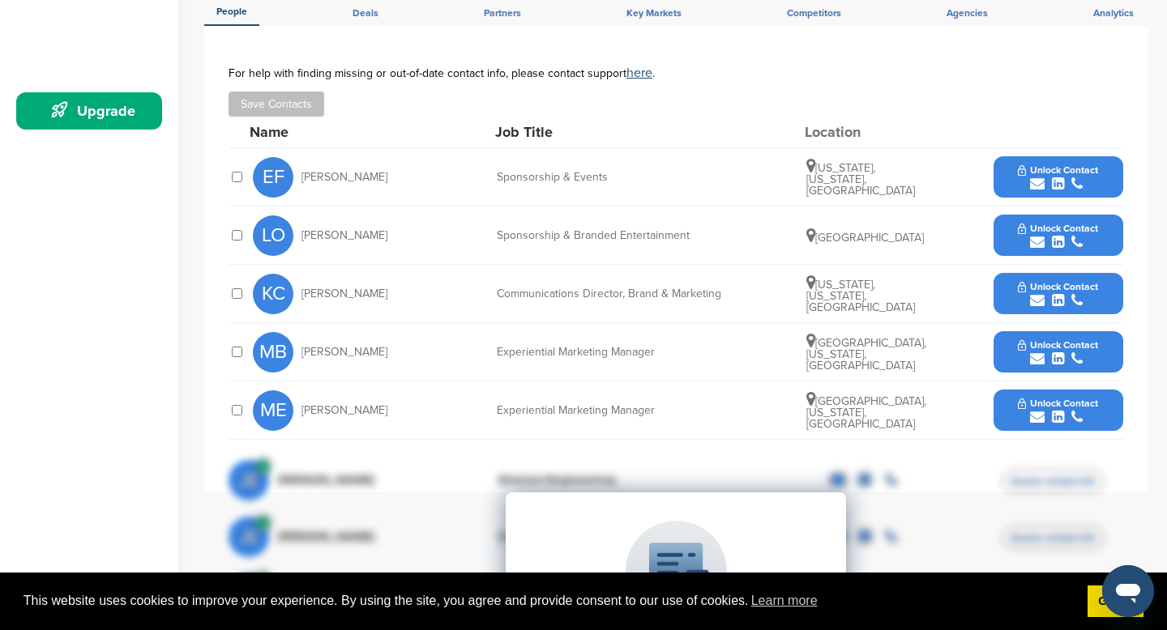
scroll to position [416, 0]
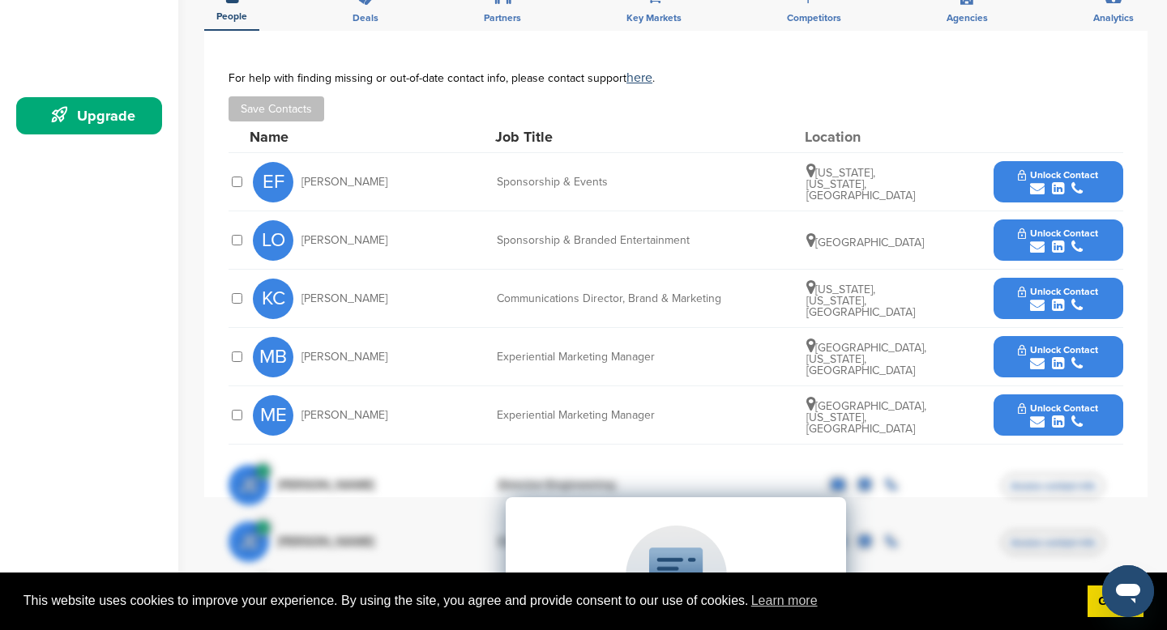
click at [1047, 183] on div "submit" at bounding box center [1058, 189] width 80 height 15
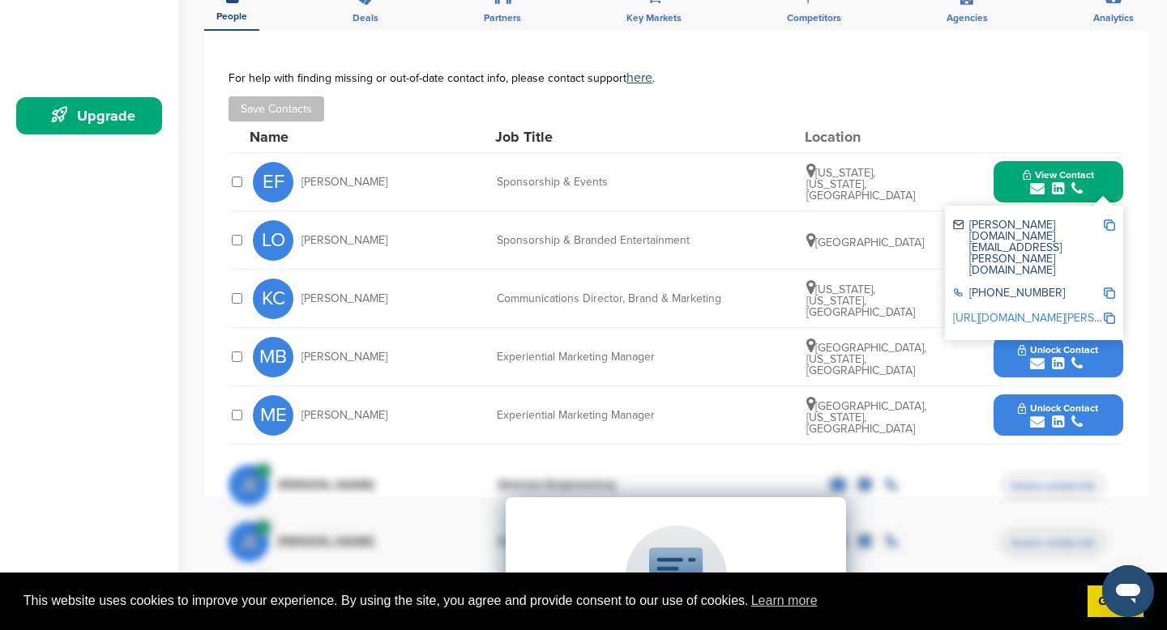
click at [1112, 224] on img at bounding box center [1109, 225] width 11 height 11
click at [1065, 311] on link "[URL][DOMAIN_NAME][PERSON_NAME]" at bounding box center [1052, 318] width 198 height 14
click at [678, 130] on div "Job Title" at bounding box center [616, 137] width 243 height 15
click at [927, 97] on div "Save Contacts" at bounding box center [676, 108] width 895 height 25
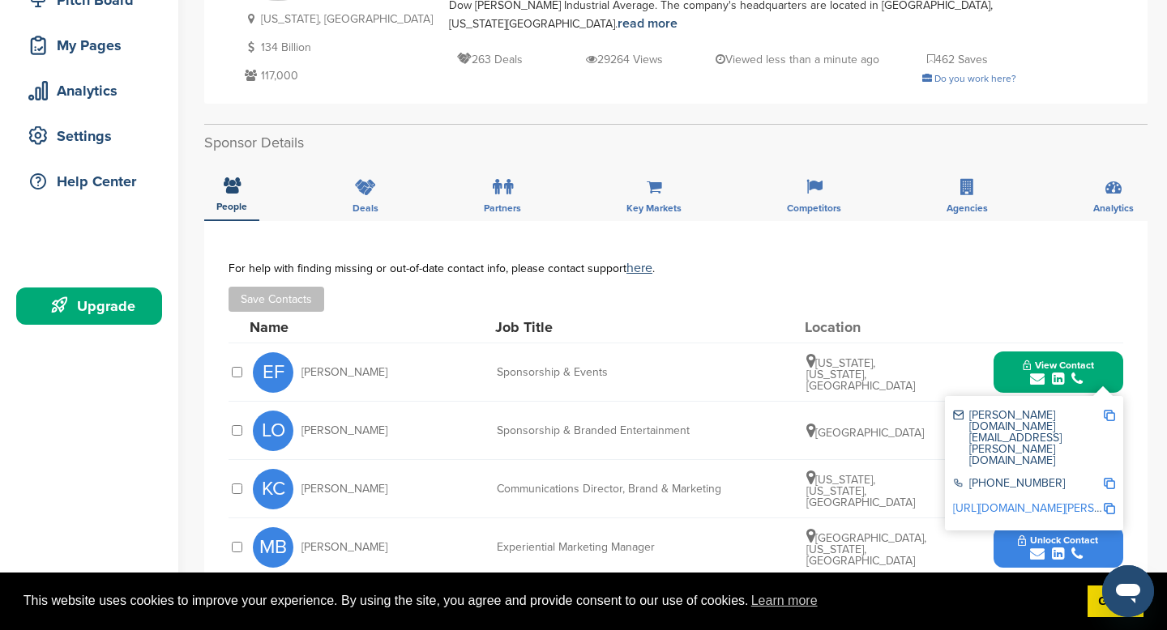
scroll to position [212, 0]
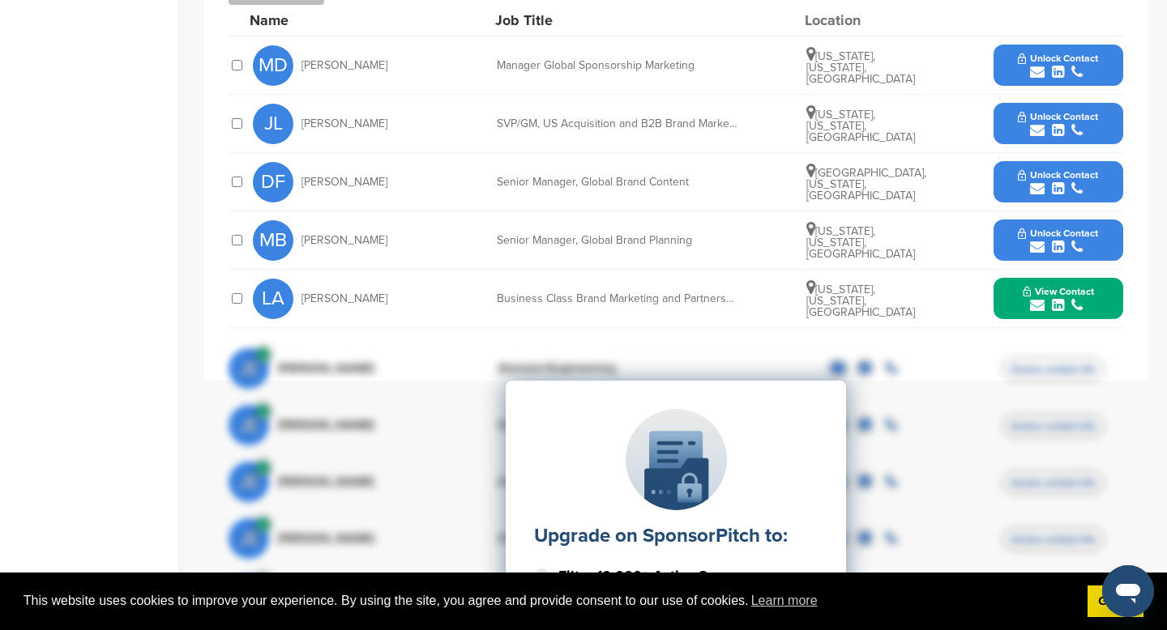
click at [1044, 286] on span "View Contact" at bounding box center [1058, 291] width 71 height 11
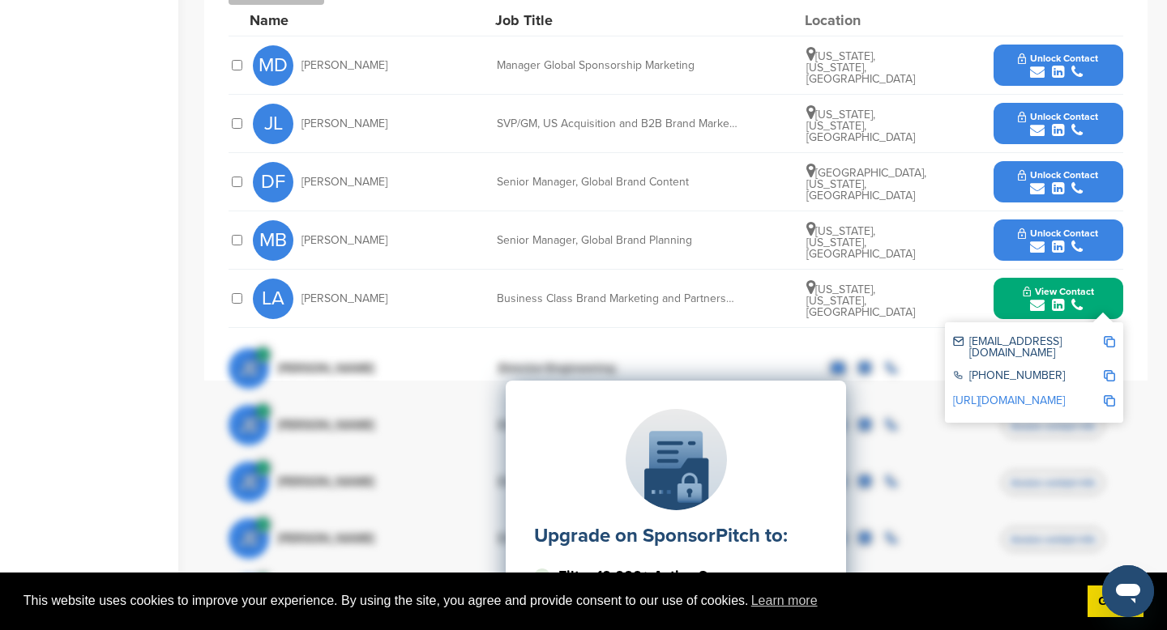
click at [1012, 375] on div "Upgrade on SponsorPitch to: Filter 10,000+ Active Sponsors Unlock Unique Sponso…" at bounding box center [676, 542] width 895 height 405
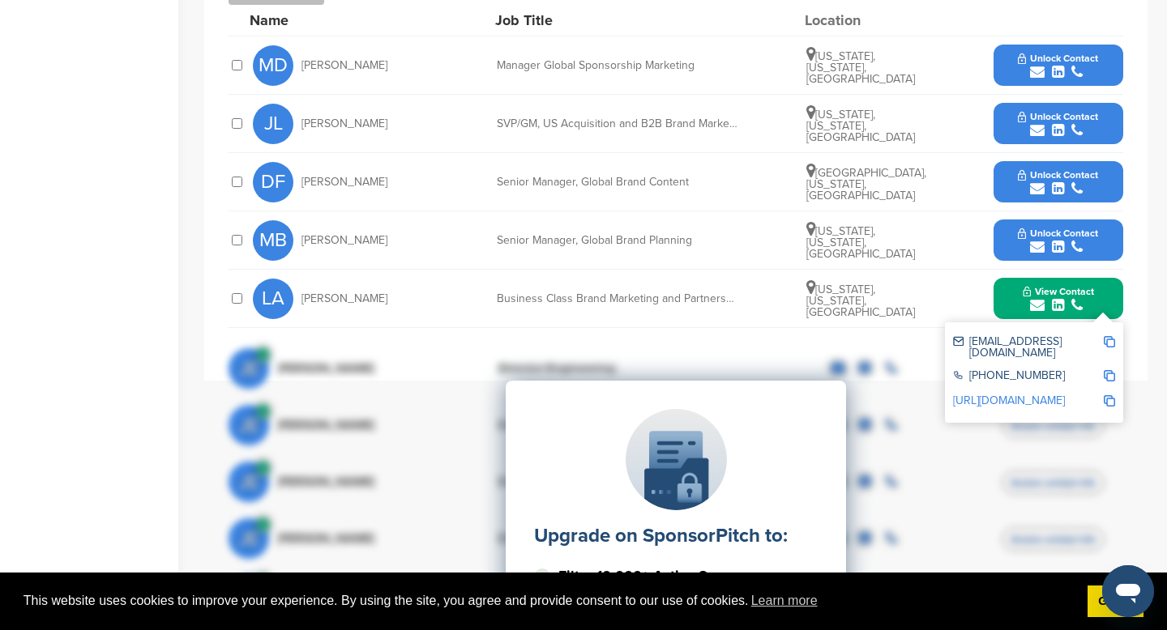
click at [1012, 375] on div "Upgrade on SponsorPitch to: Filter 10,000+ Active Sponsors Unlock Unique Sponso…" at bounding box center [676, 542] width 895 height 405
